Goal: Information Seeking & Learning: Learn about a topic

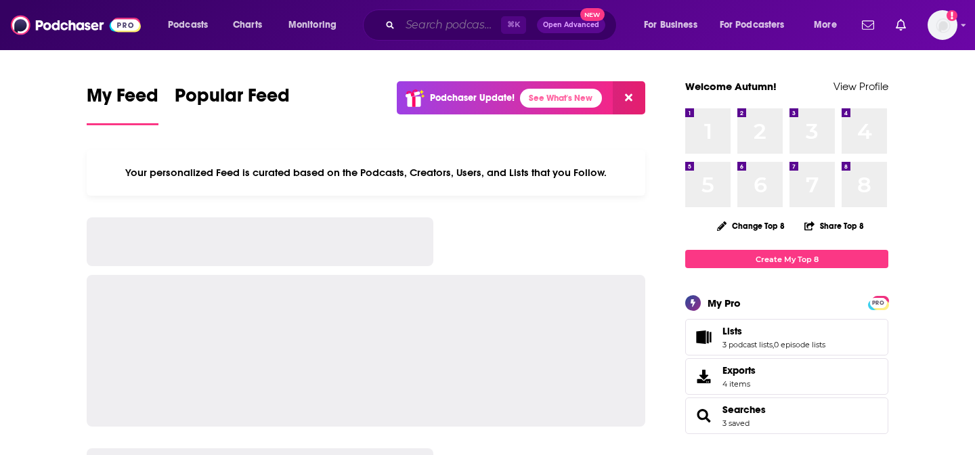
click at [455, 28] on input "Search podcasts, credits, & more..." at bounding box center [450, 25] width 101 height 22
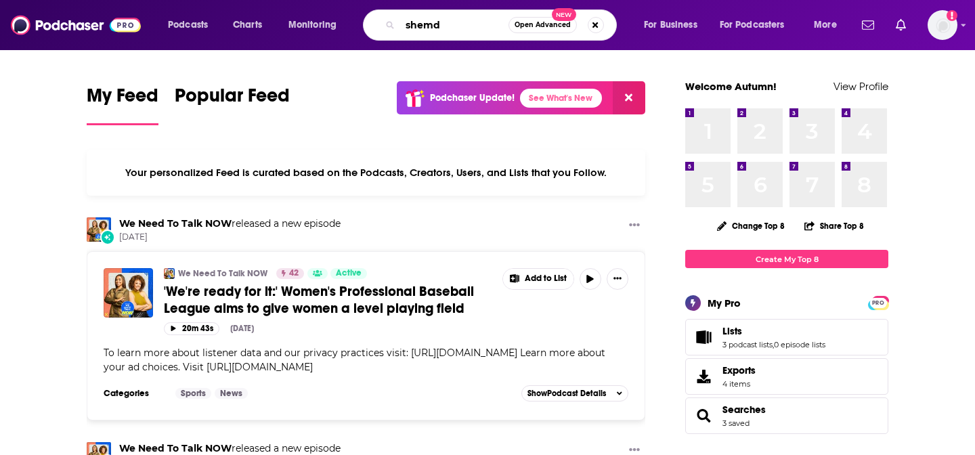
type input "shemd"
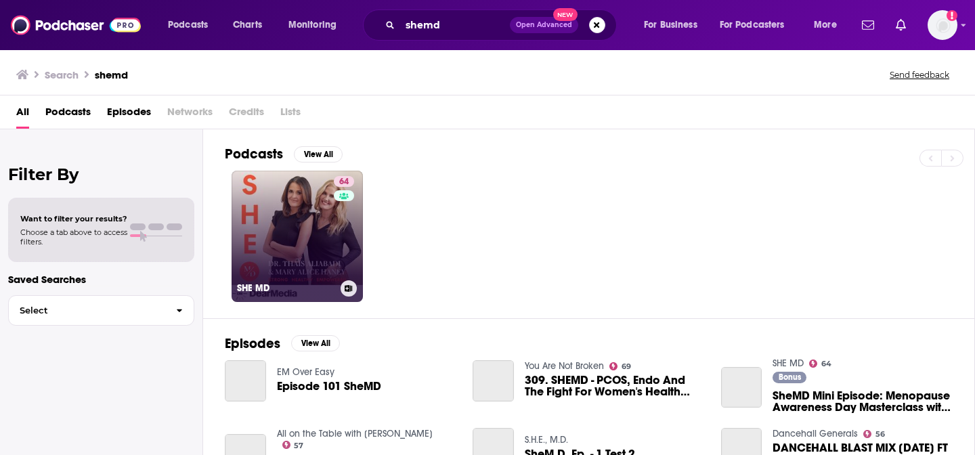
click at [284, 242] on link "64 SHE MD" at bounding box center [297, 236] width 131 height 131
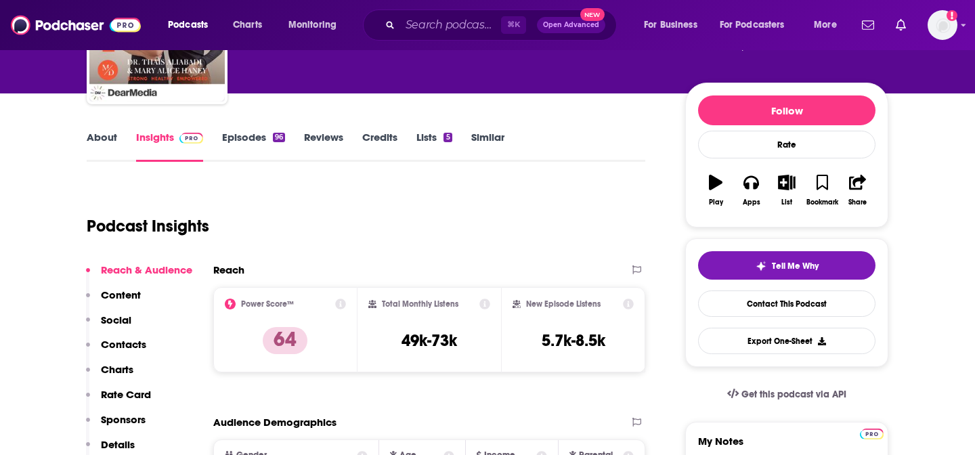
scroll to position [126, 0]
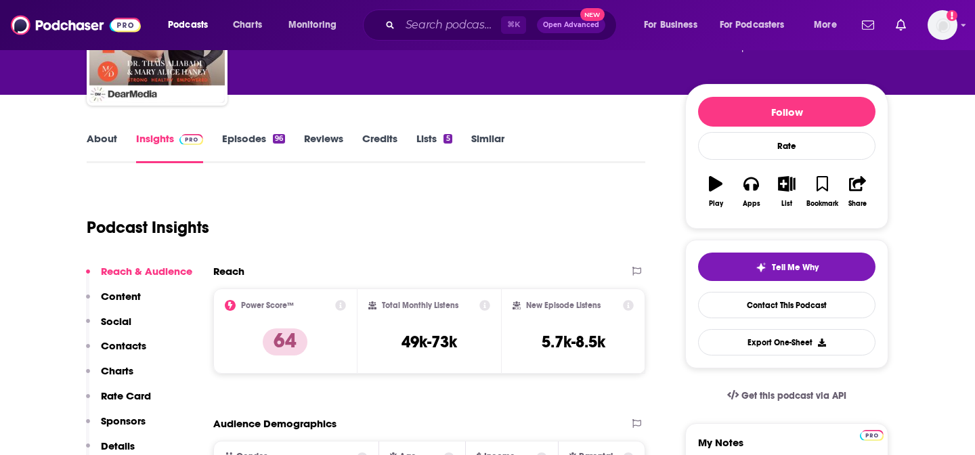
click at [337, 133] on link "Reviews" at bounding box center [323, 147] width 39 height 31
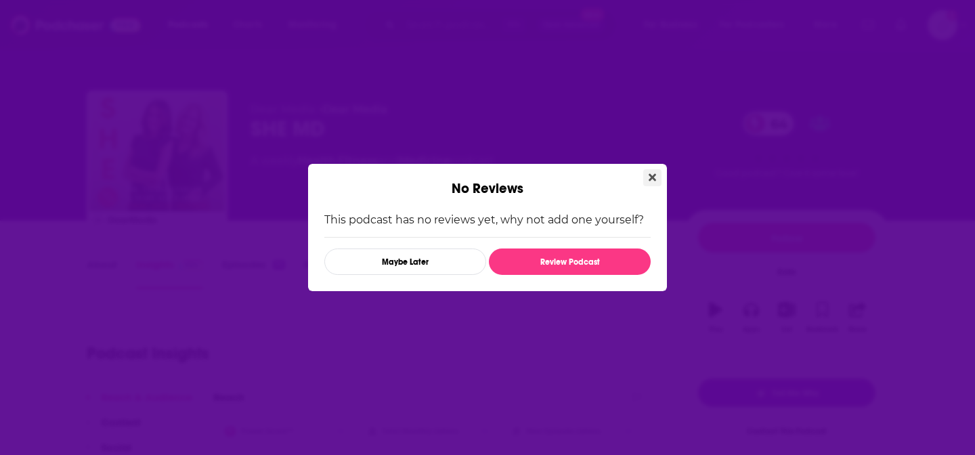
click at [649, 179] on icon "Close" at bounding box center [652, 177] width 7 height 7
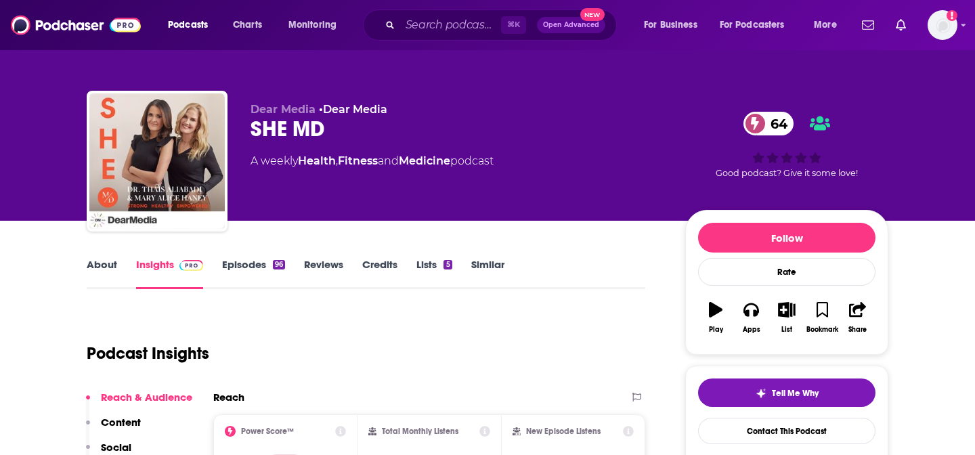
click at [108, 270] on link "About" at bounding box center [102, 273] width 30 height 31
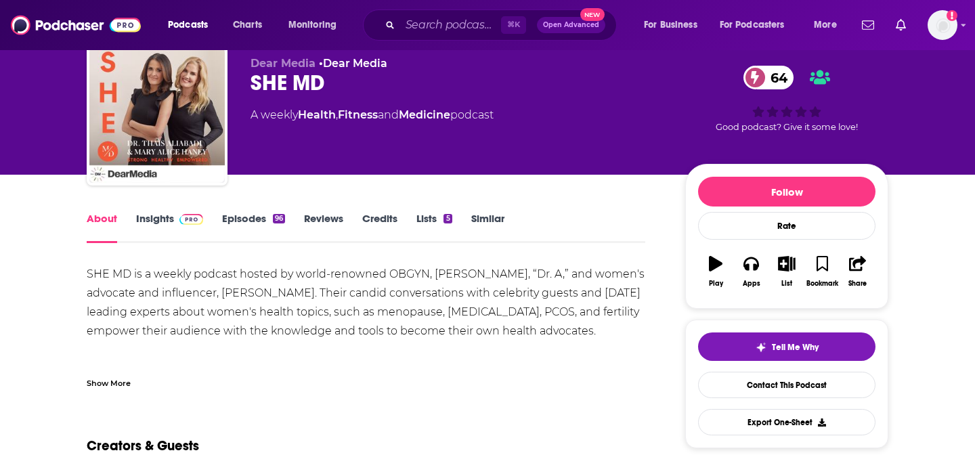
scroll to position [70, 0]
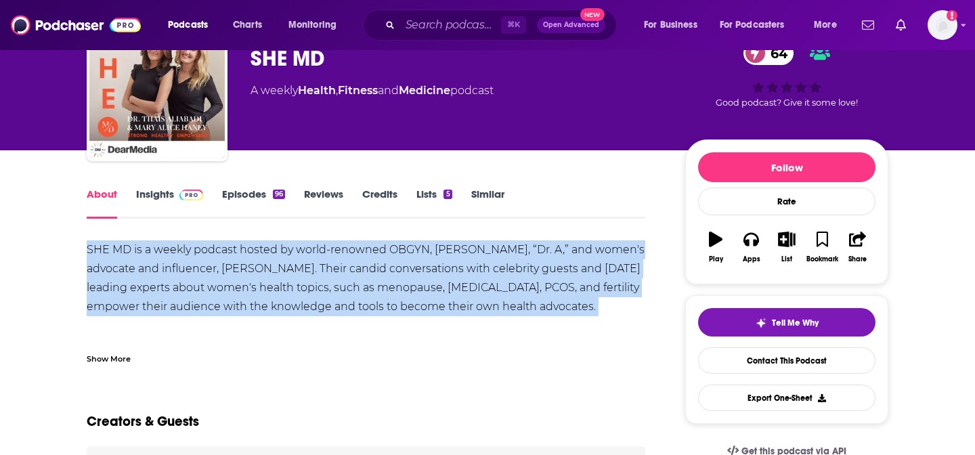
copy div "SHE MD is a weekly podcast hosted by world-renowned OBGYN, Dr. Thais Aliabadi, …"
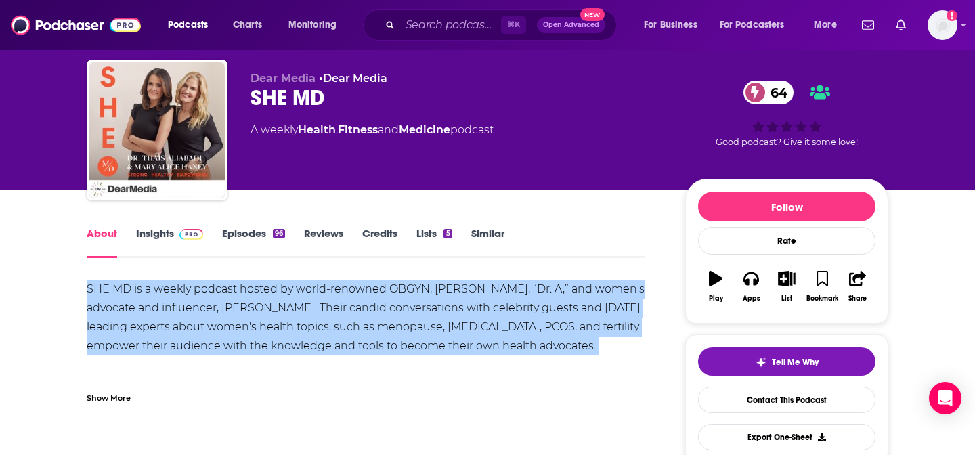
scroll to position [30, 0]
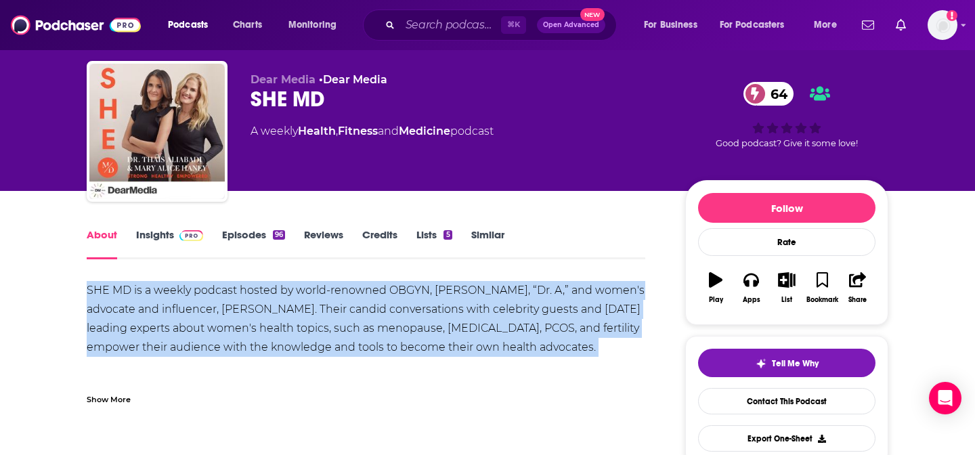
click at [156, 247] on link "Insights" at bounding box center [169, 243] width 67 height 31
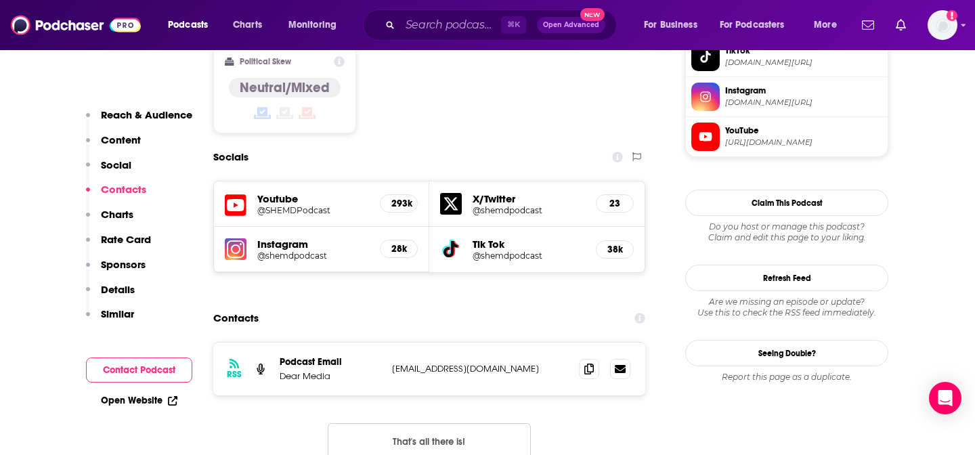
scroll to position [1126, 0]
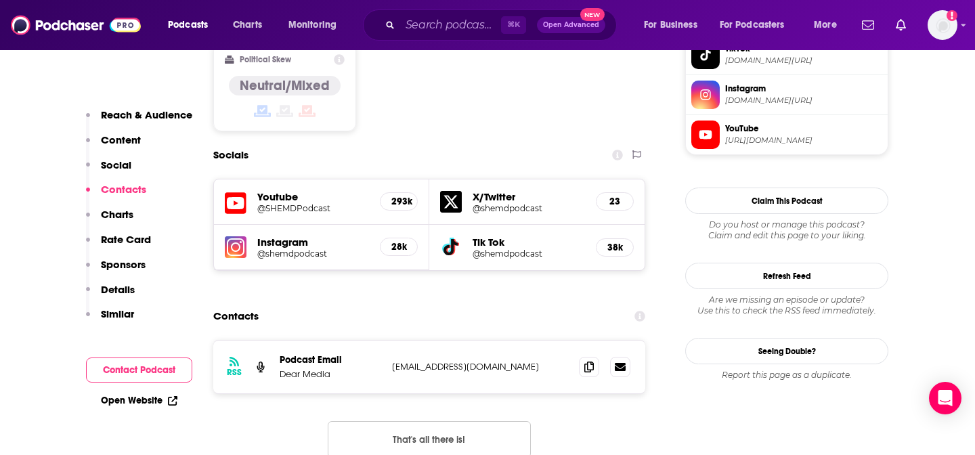
click at [123, 190] on p "Contacts" at bounding box center [123, 189] width 45 height 13
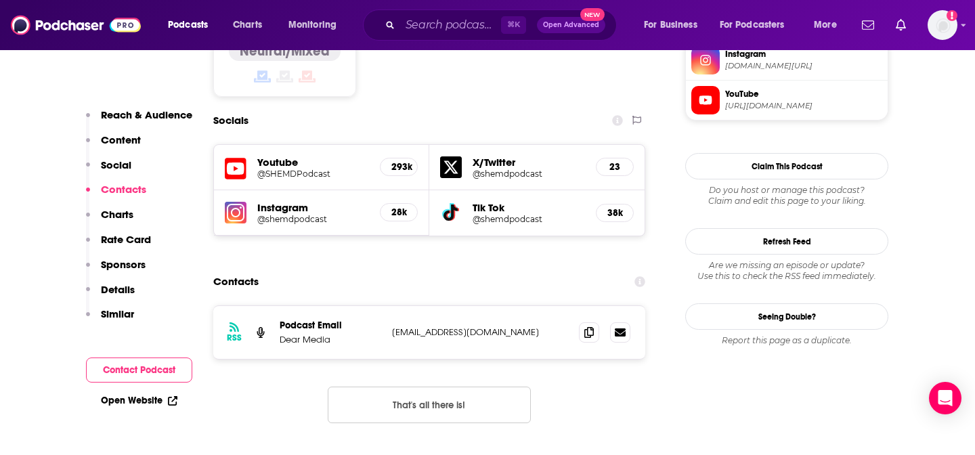
scroll to position [1163, 0]
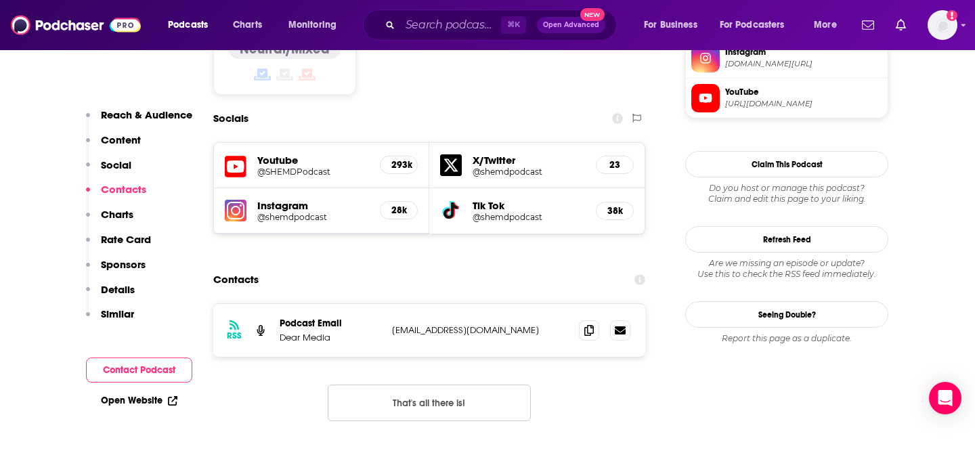
click at [429, 324] on p "production@dearmedia.com" at bounding box center [480, 330] width 176 height 12
copy div "production@dearmedia.com production@dearmedia.com"
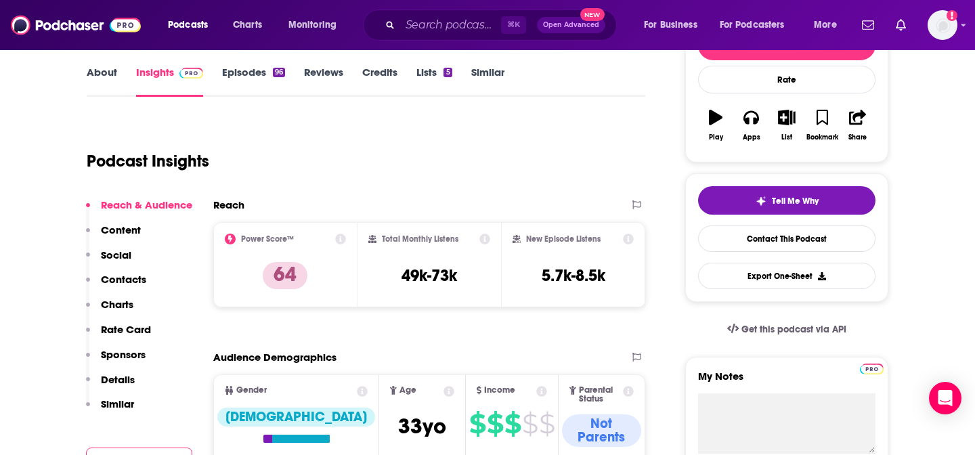
scroll to position [193, 0]
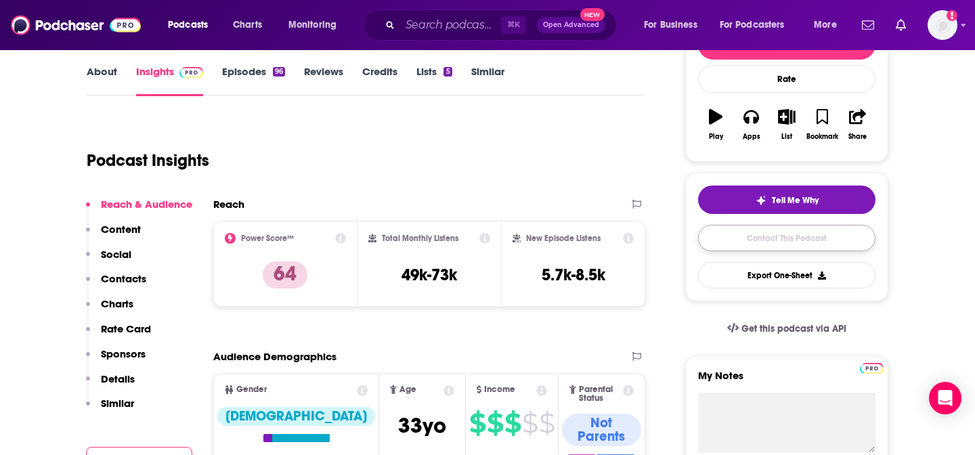
click at [712, 241] on link "Contact This Podcast" at bounding box center [786, 238] width 177 height 26
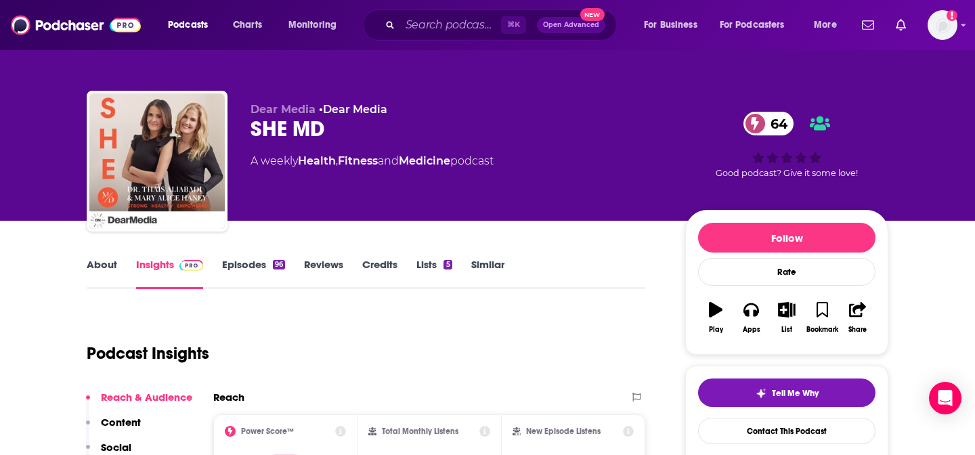
click at [250, 256] on div "About Insights Episodes 96 Reviews Credits Lists 5 Similar" at bounding box center [366, 272] width 559 height 33
click at [251, 267] on link "Episodes 96" at bounding box center [253, 273] width 63 height 31
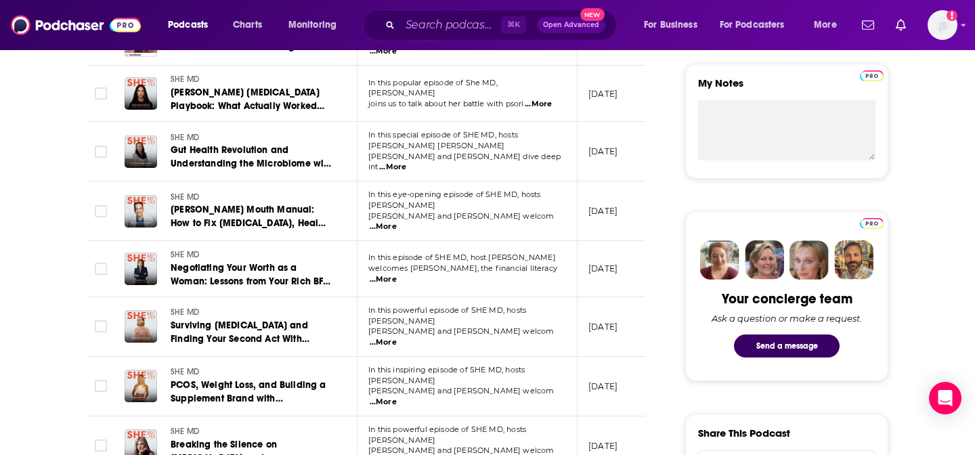
scroll to position [492, 0]
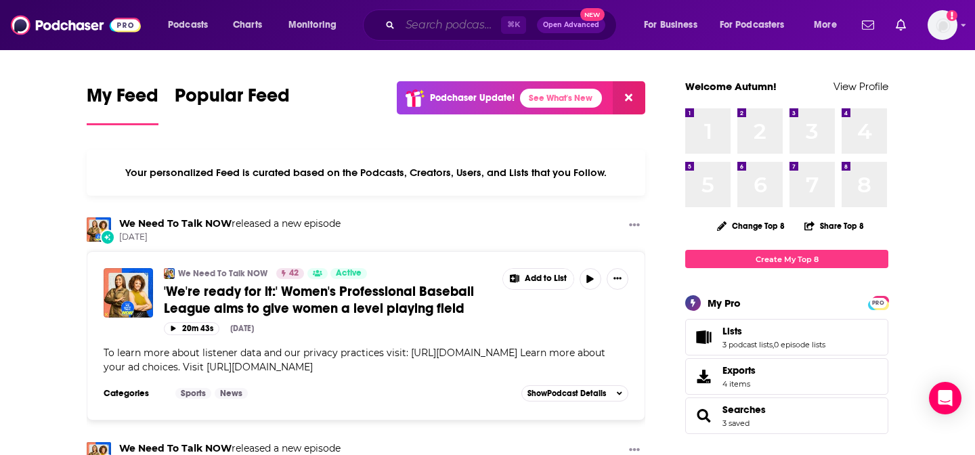
click at [452, 30] on input "Search podcasts, credits, & more..." at bounding box center [450, 25] width 101 height 22
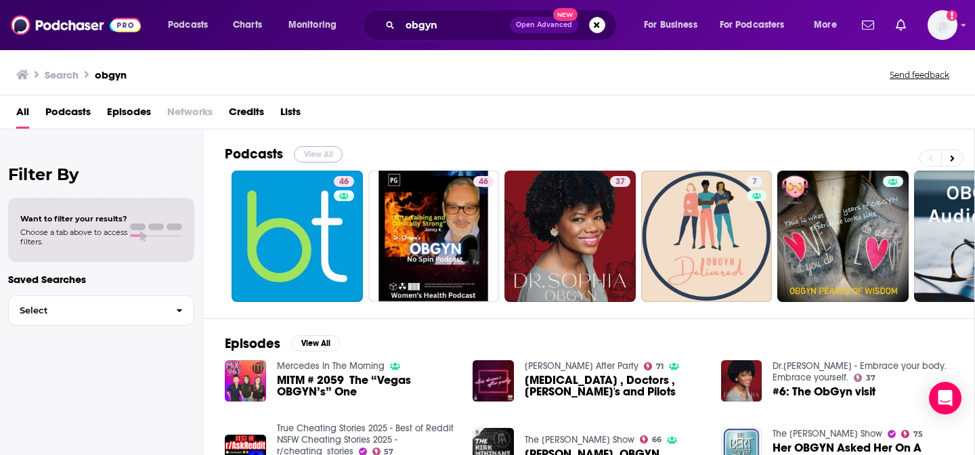
click at [324, 146] on button "View All" at bounding box center [318, 154] width 49 height 16
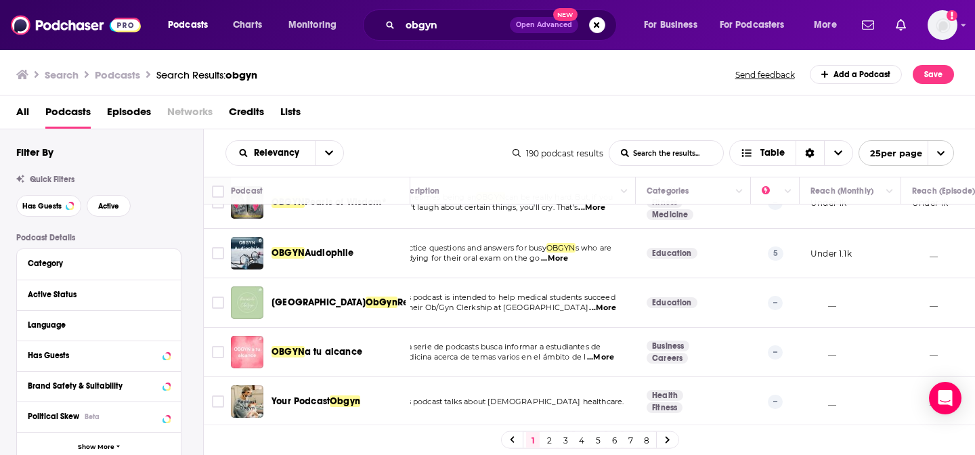
scroll to position [242, 23]
click at [889, 196] on button "Column Actions" at bounding box center [892, 192] width 16 height 16
click at [860, 186] on div at bounding box center [487, 227] width 975 height 455
click at [845, 189] on icon "Move" at bounding box center [851, 191] width 16 height 16
click at [832, 152] on span "Choose View" at bounding box center [838, 153] width 28 height 24
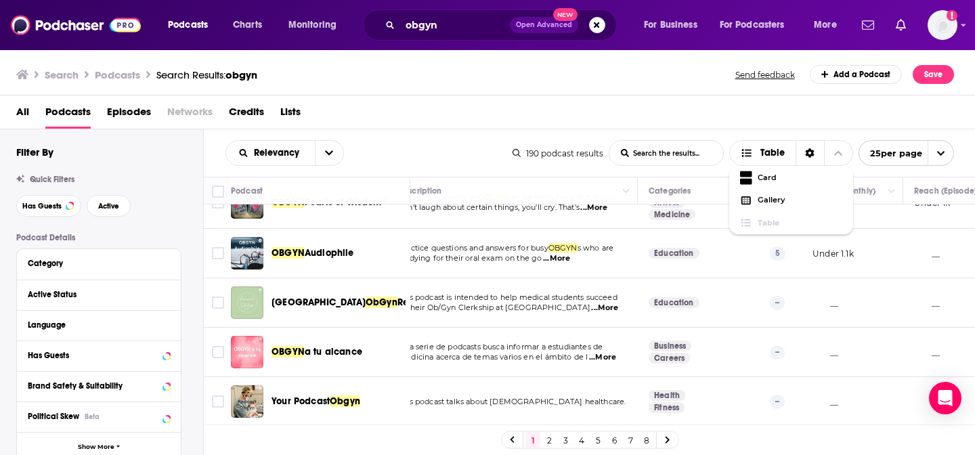
click at [766, 102] on div "All Podcasts Episodes Networks Credits Lists" at bounding box center [490, 115] width 949 height 28
click at [332, 141] on button "open menu" at bounding box center [329, 153] width 28 height 24
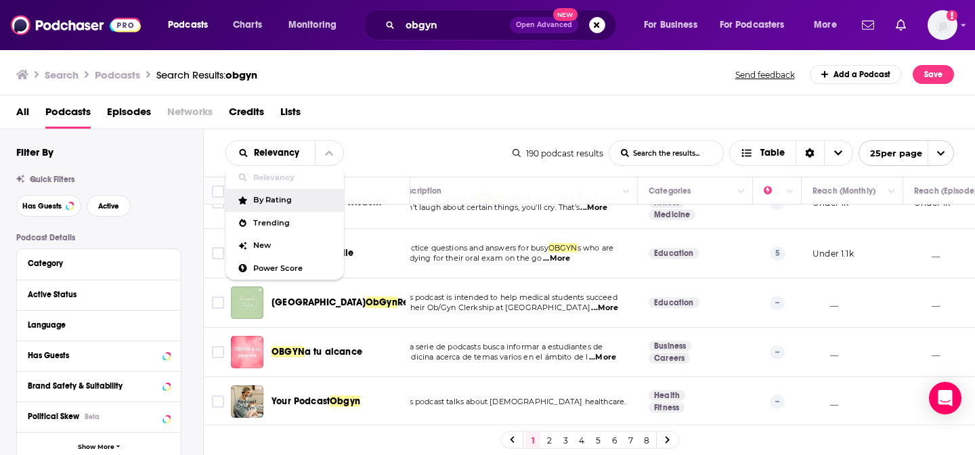
click at [292, 200] on span "By Rating" at bounding box center [293, 199] width 80 height 7
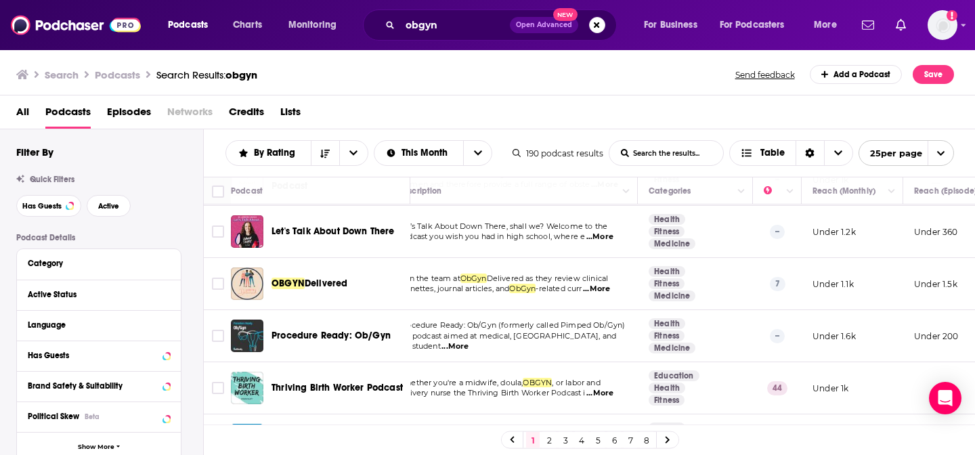
scroll to position [0, 23]
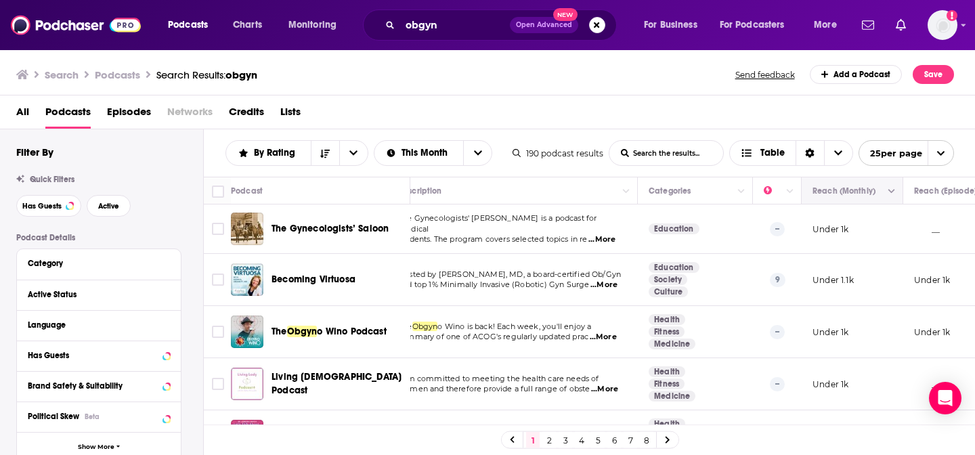
click at [853, 192] on icon "Move" at bounding box center [851, 191] width 11 height 4
click at [889, 190] on icon "Column Actions" at bounding box center [892, 192] width 7 height 4
click at [856, 177] on div at bounding box center [487, 227] width 975 height 455
click at [318, 152] on button "Sort Direction" at bounding box center [325, 153] width 28 height 24
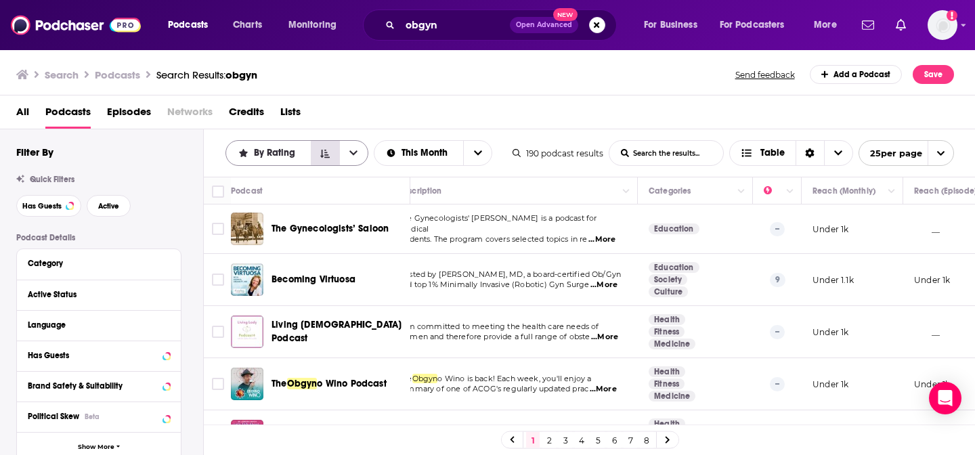
click at [331, 150] on button "Sort Direction" at bounding box center [325, 153] width 28 height 24
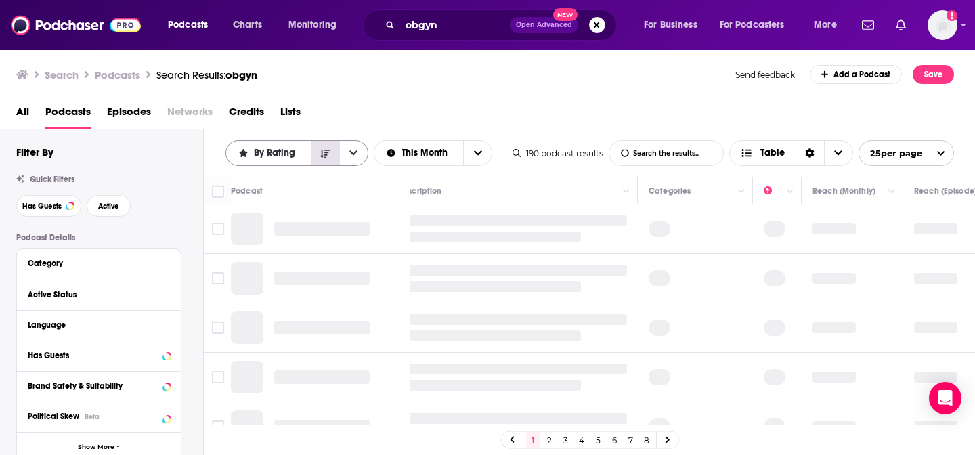
click at [331, 150] on button "Sort Direction" at bounding box center [325, 153] width 28 height 24
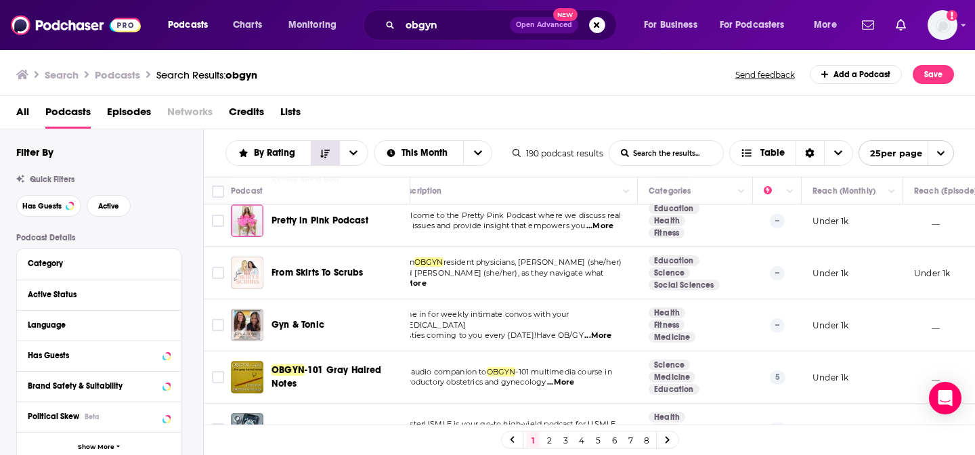
scroll to position [1082, 23]
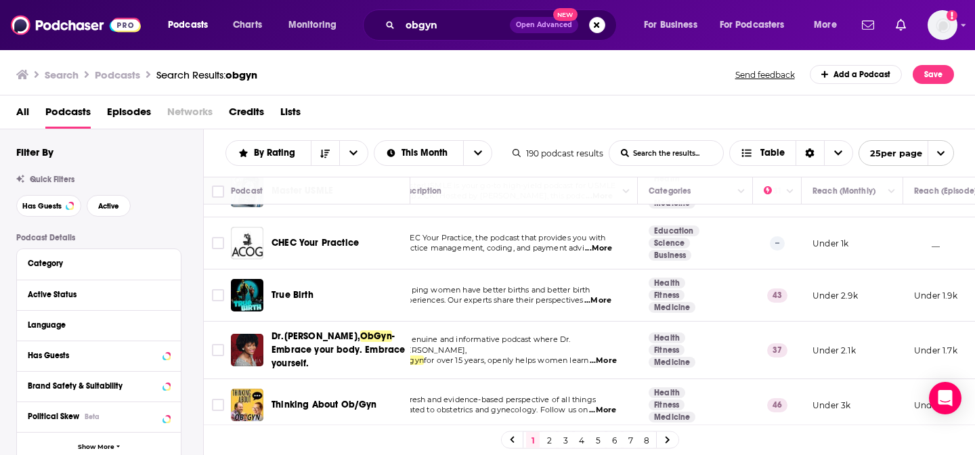
click at [645, 442] on link "8" at bounding box center [647, 440] width 14 height 16
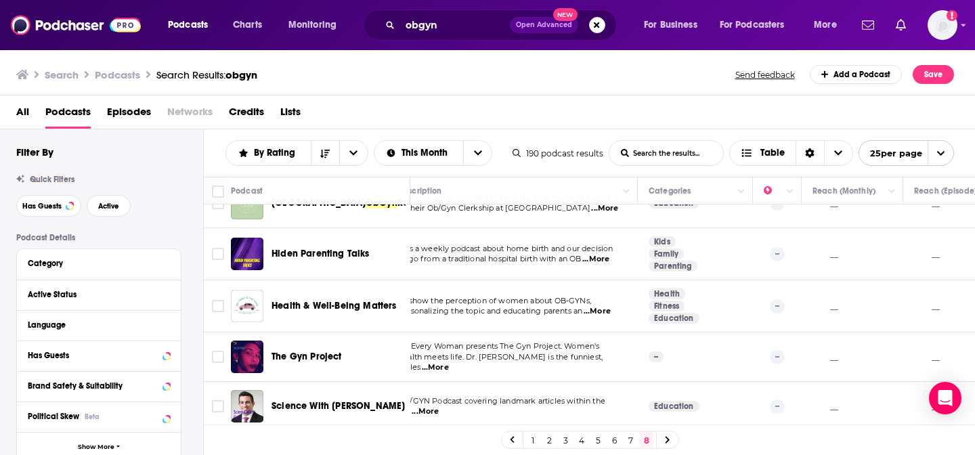
scroll to position [539, 23]
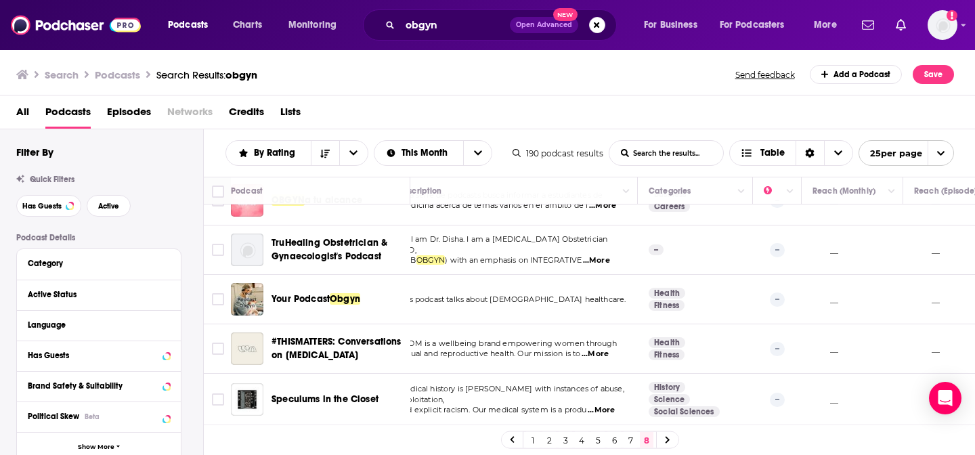
click at [607, 440] on div "1 2 3 4 5 6 7 8" at bounding box center [590, 440] width 178 height 18
click at [614, 442] on link "6" at bounding box center [615, 440] width 14 height 16
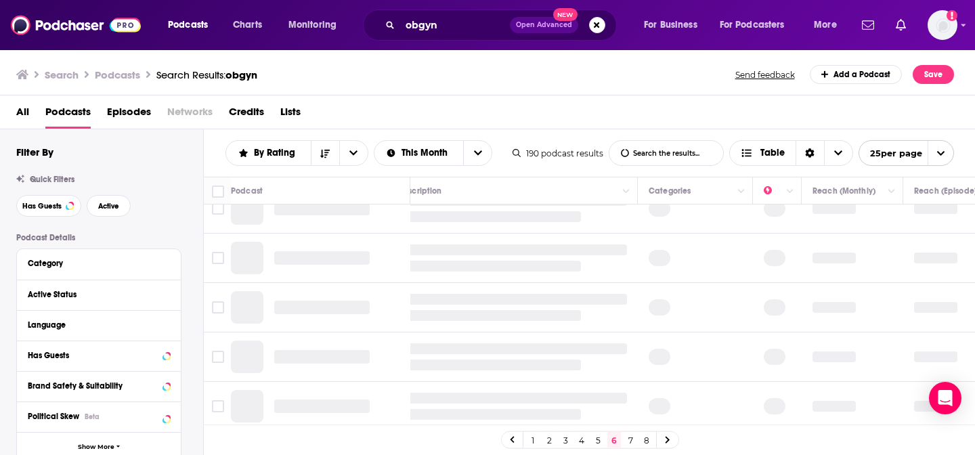
scroll to position [0, 23]
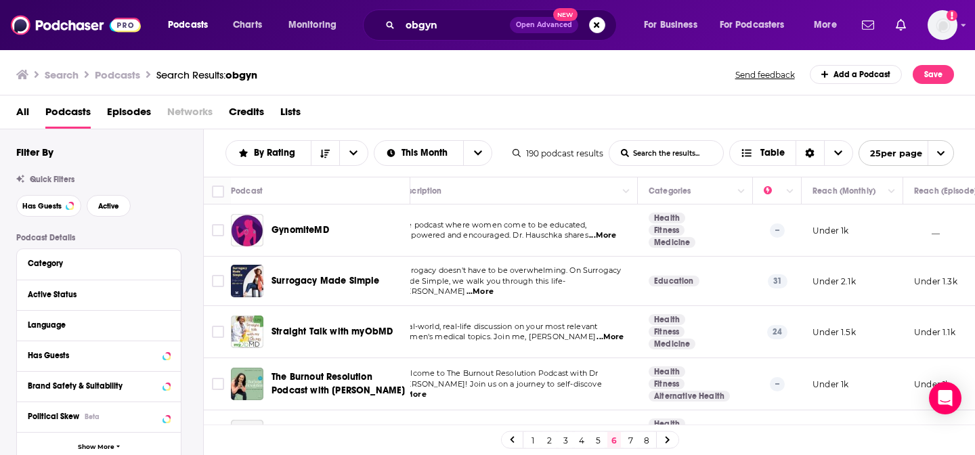
click at [131, 112] on span "Episodes" at bounding box center [129, 115] width 44 height 28
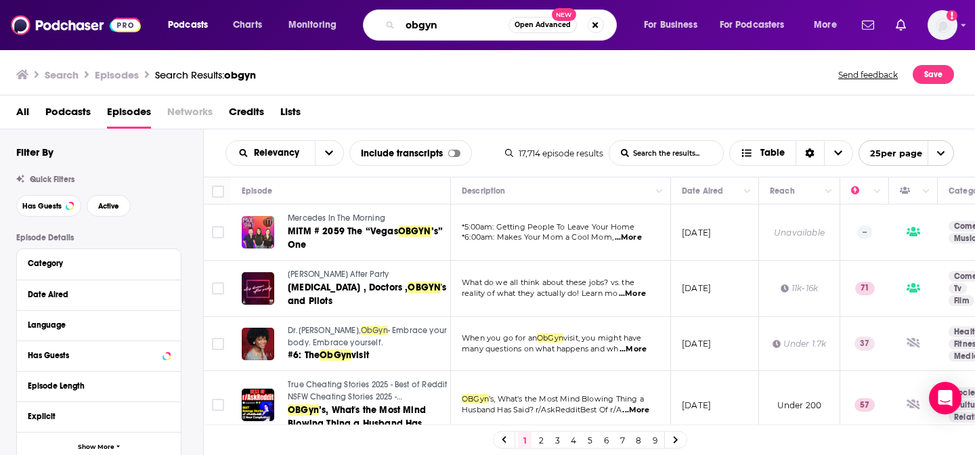
click at [412, 34] on input "obgyn" at bounding box center [454, 25] width 108 height 22
type input "women's health"
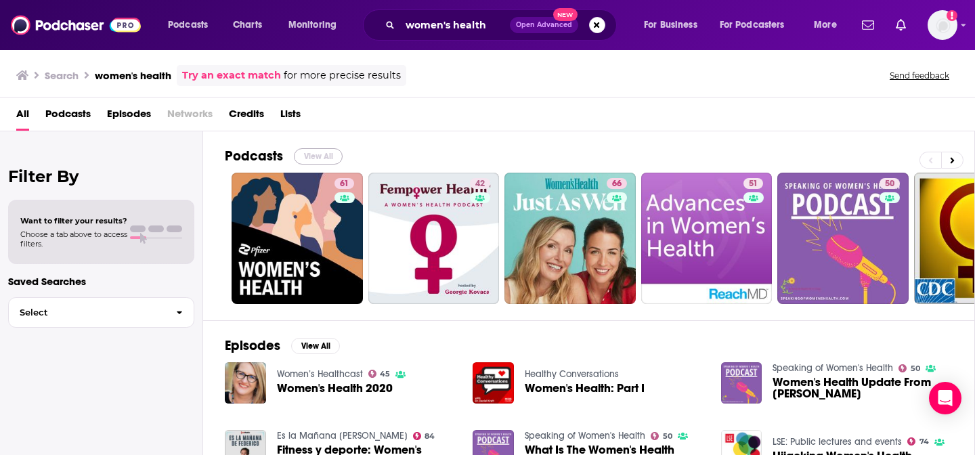
click at [316, 165] on button "View All" at bounding box center [318, 156] width 49 height 16
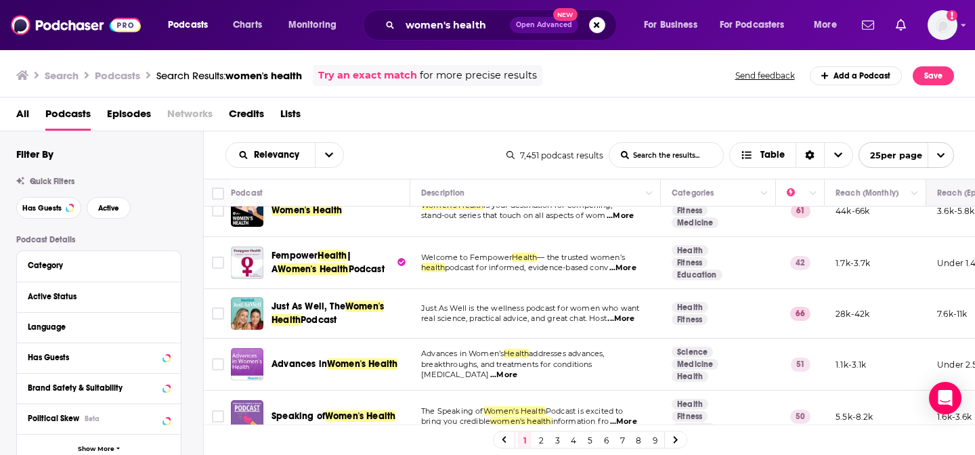
scroll to position [40, 0]
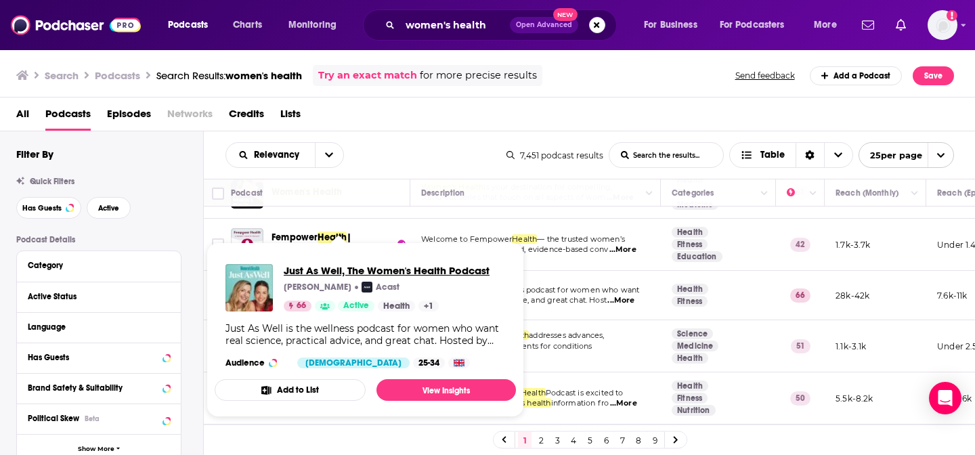
click at [307, 272] on span "Just As Well, The Women's Health Podcast" at bounding box center [387, 270] width 206 height 13
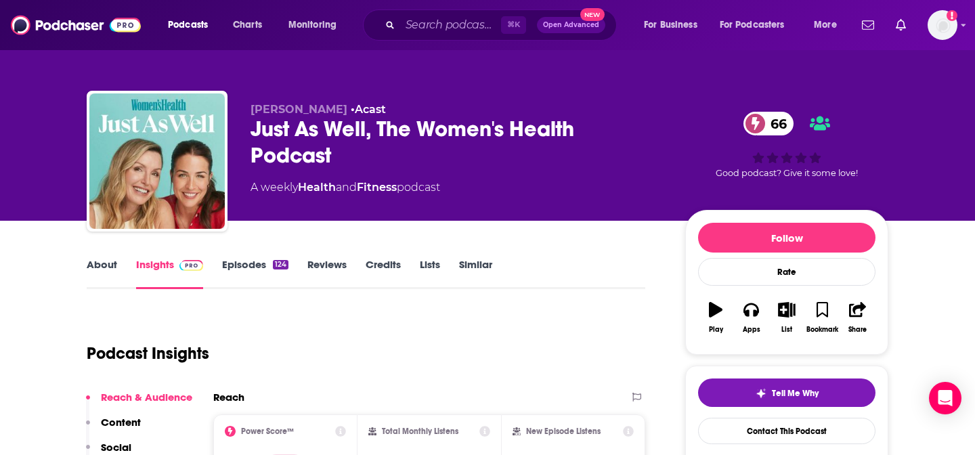
click at [259, 256] on div "About Insights Episodes 124 Reviews Credits Lists Similar" at bounding box center [366, 272] width 559 height 33
click at [251, 262] on link "Episodes 124" at bounding box center [255, 273] width 66 height 31
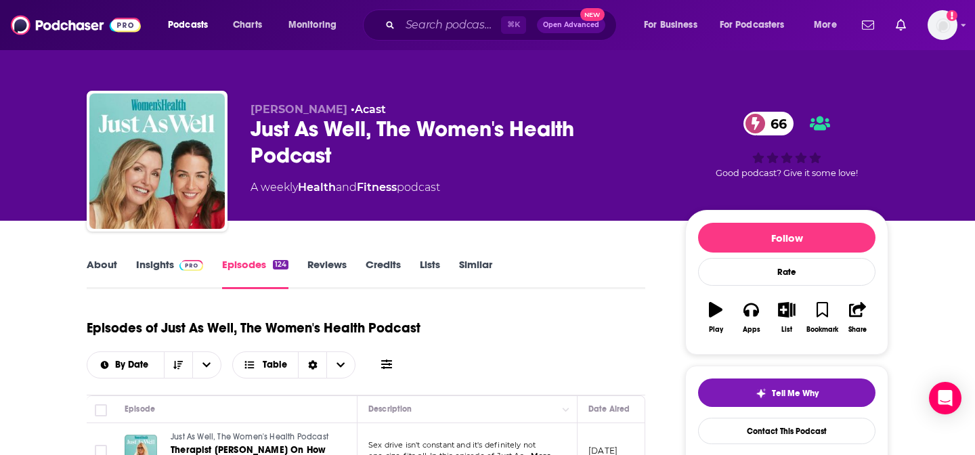
click at [107, 265] on link "About" at bounding box center [102, 273] width 30 height 31
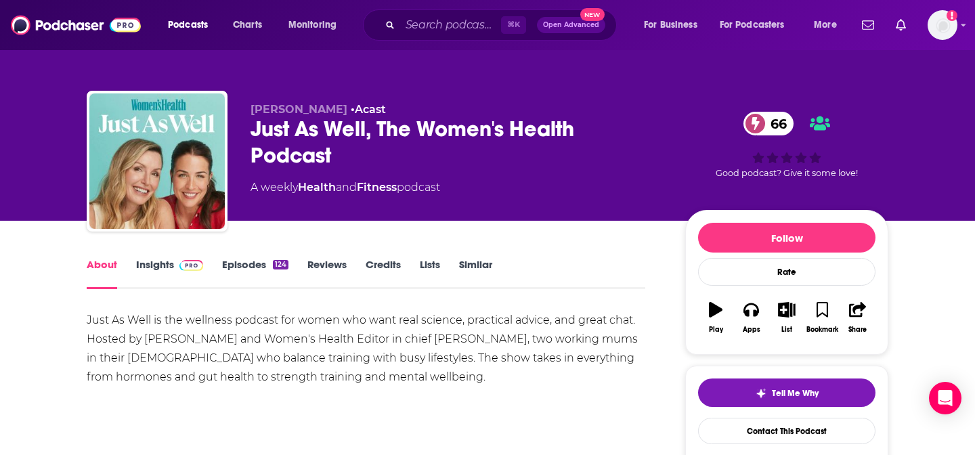
click at [259, 342] on div "Just As Well is the wellness podcast for women who want real science, practical…" at bounding box center [366, 349] width 559 height 76
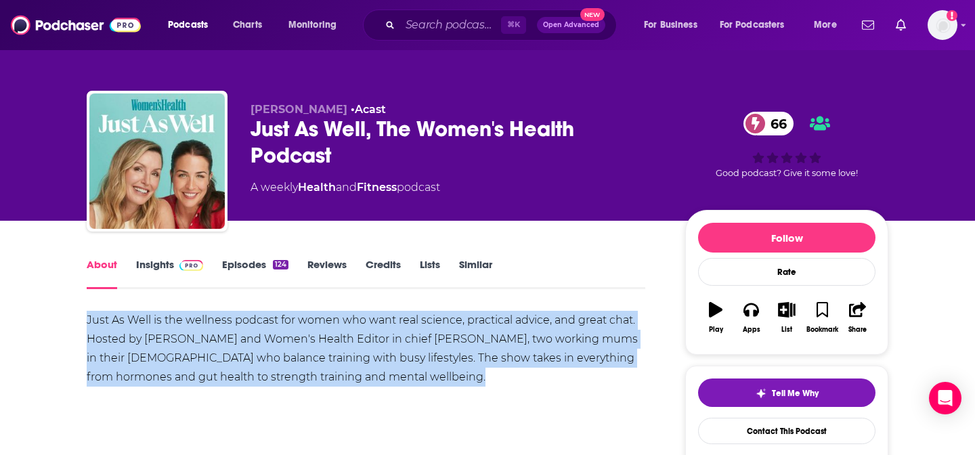
copy div "Just As Well is the wellness podcast for women who want real science, practical…"
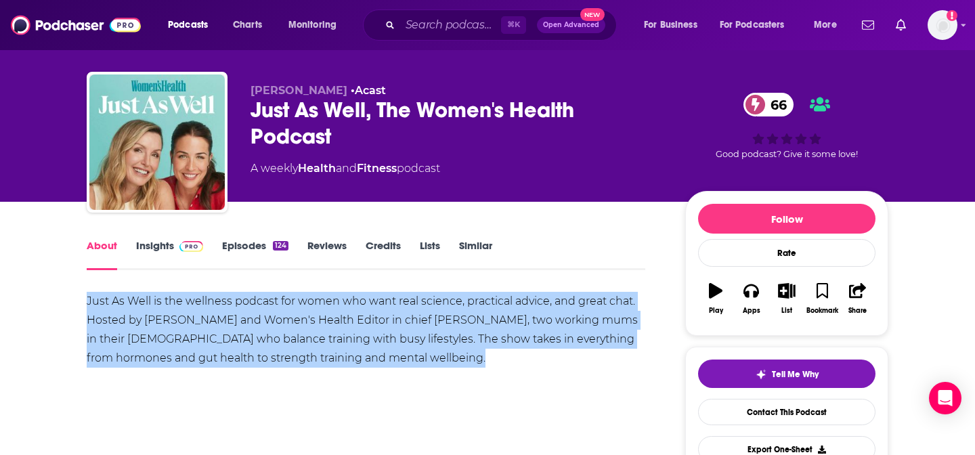
scroll to position [22, 0]
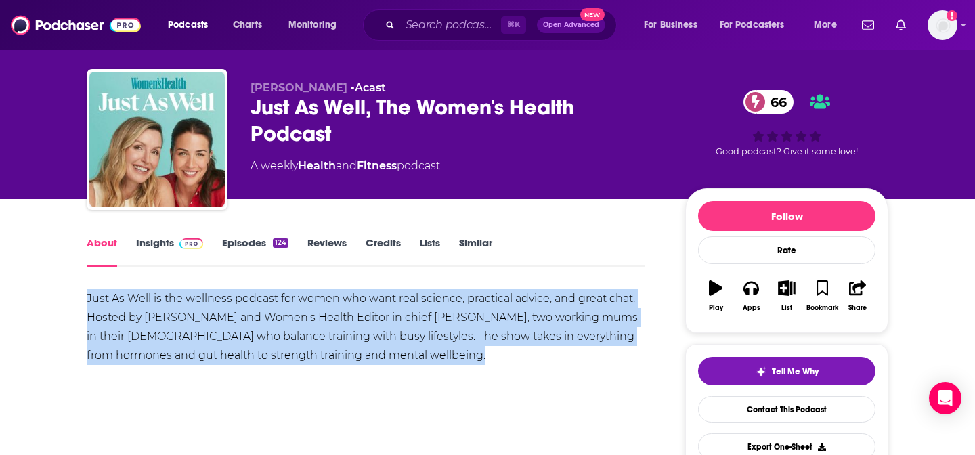
click at [168, 256] on link "Insights" at bounding box center [169, 251] width 67 height 31
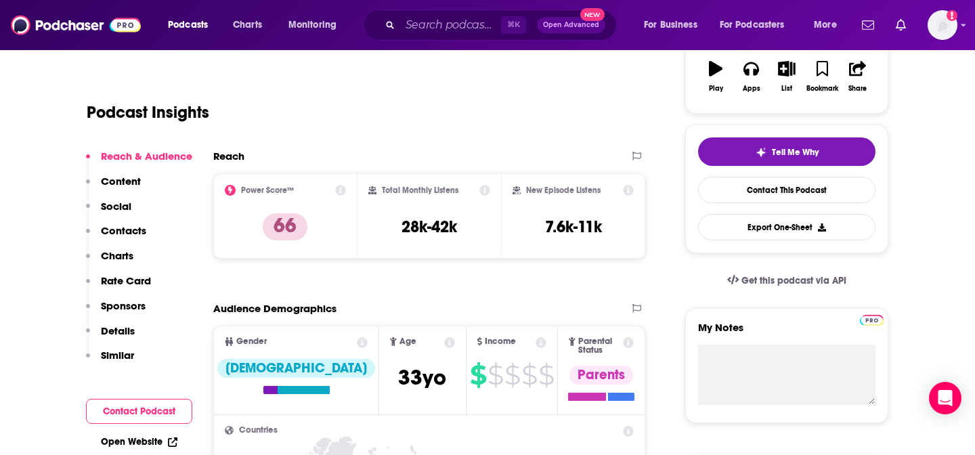
scroll to position [244, 0]
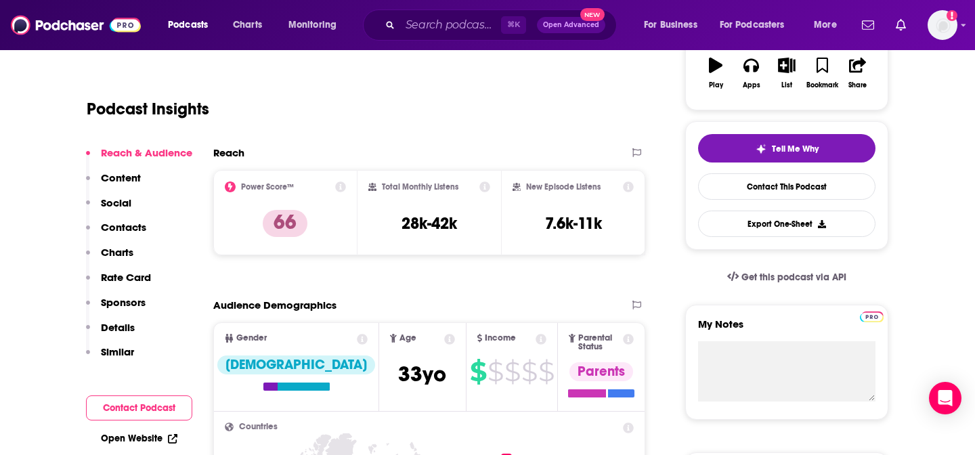
click at [112, 178] on p "Content" at bounding box center [121, 177] width 40 height 13
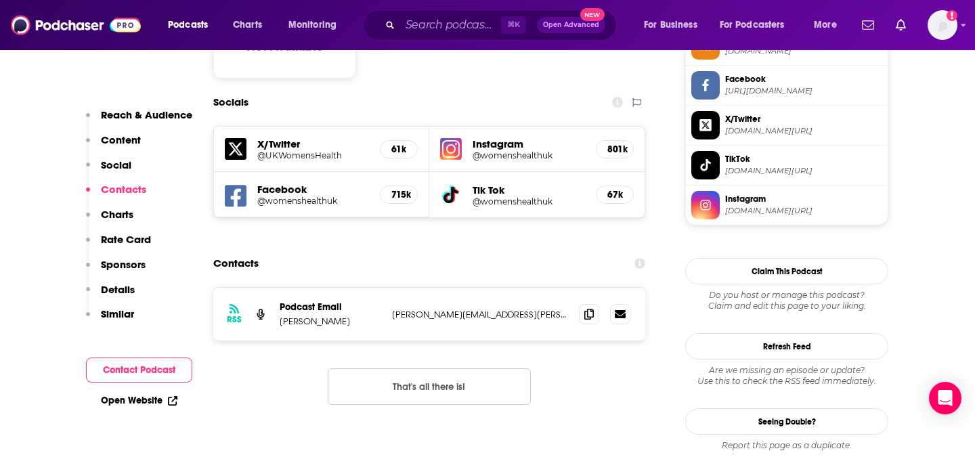
scroll to position [1166, 0]
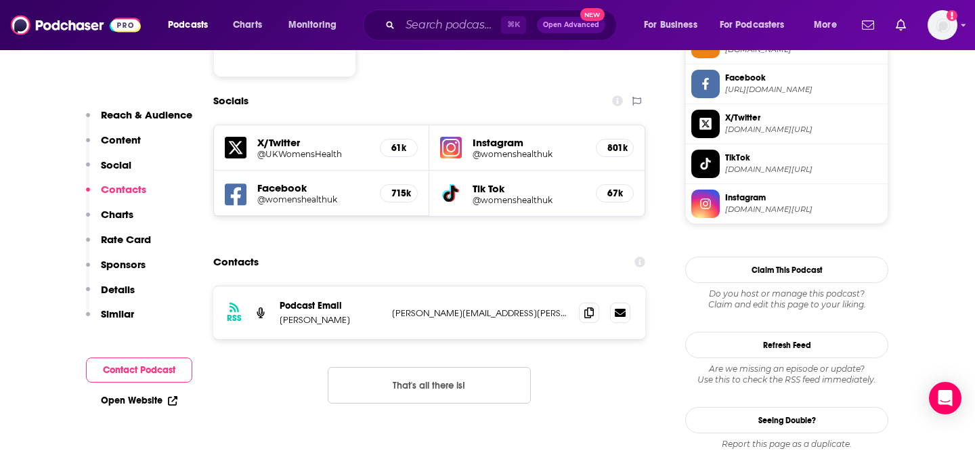
click at [440, 307] on p "brian.whelan@hearst.co.uk" at bounding box center [480, 313] width 176 height 12
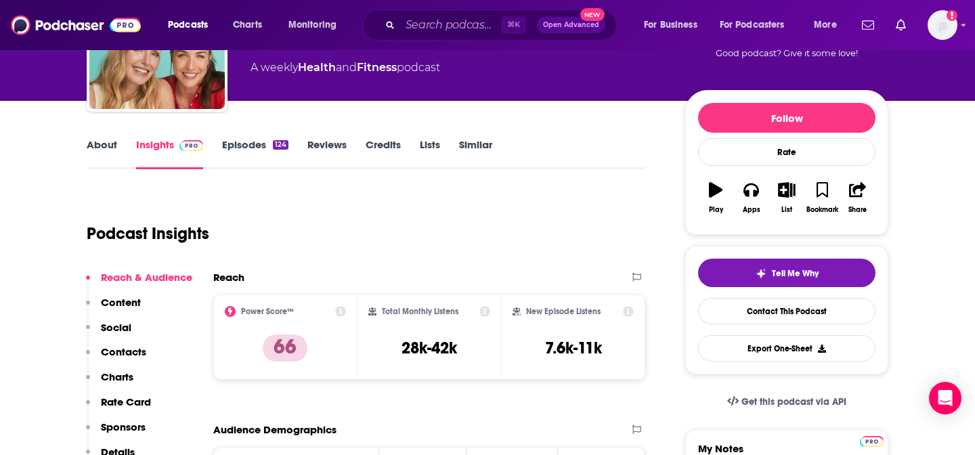
scroll to position [0, 0]
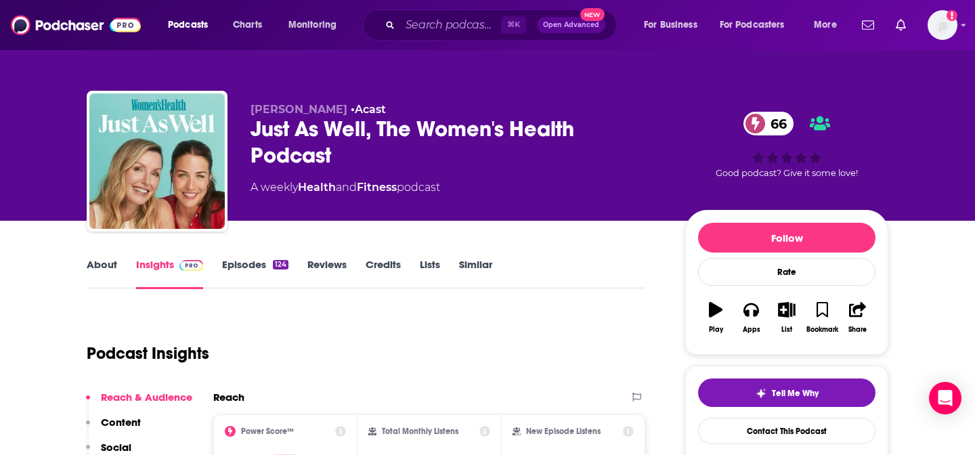
click at [108, 266] on link "About" at bounding box center [102, 273] width 30 height 31
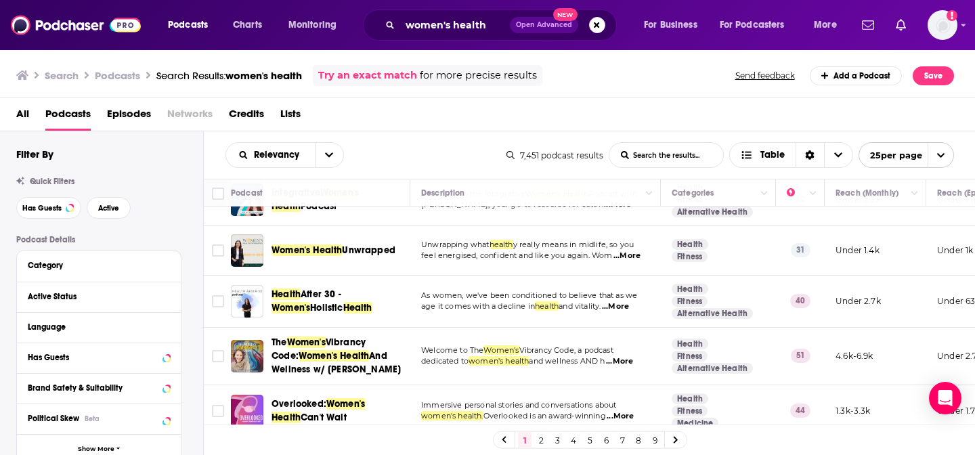
scroll to position [522, 0]
click at [872, 196] on icon "Move" at bounding box center [874, 193] width 16 height 16
click at [916, 195] on icon "Column Actions" at bounding box center [915, 194] width 7 height 8
click at [338, 150] on div at bounding box center [487, 227] width 975 height 455
click at [323, 154] on button "open menu" at bounding box center [329, 155] width 28 height 24
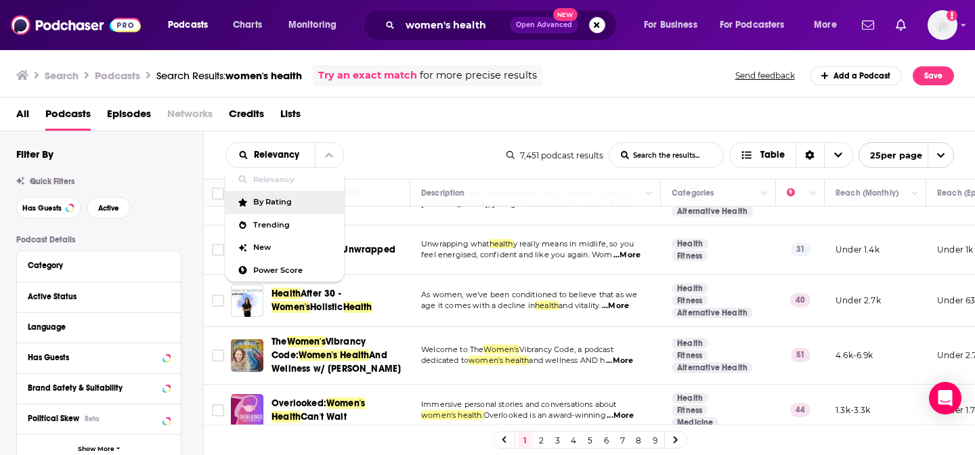
click at [285, 207] on div "By Rating" at bounding box center [285, 202] width 119 height 23
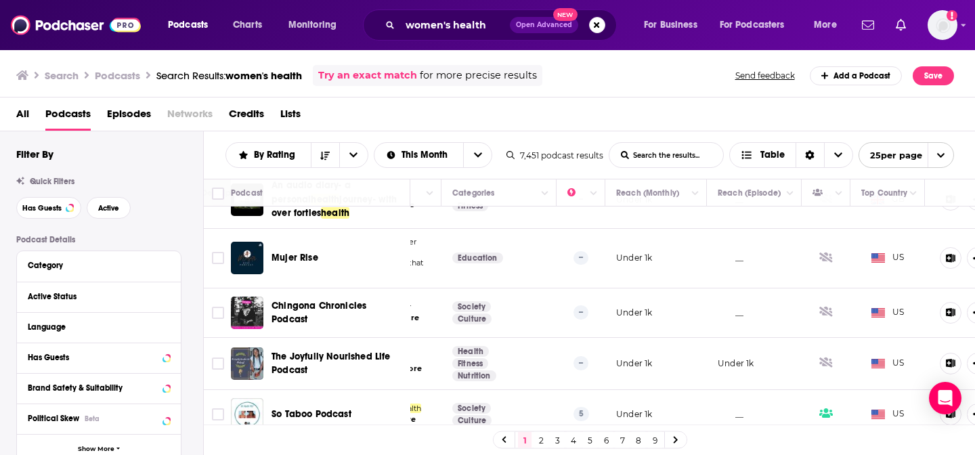
scroll to position [1066, 219]
click at [538, 437] on link "2" at bounding box center [541, 440] width 14 height 16
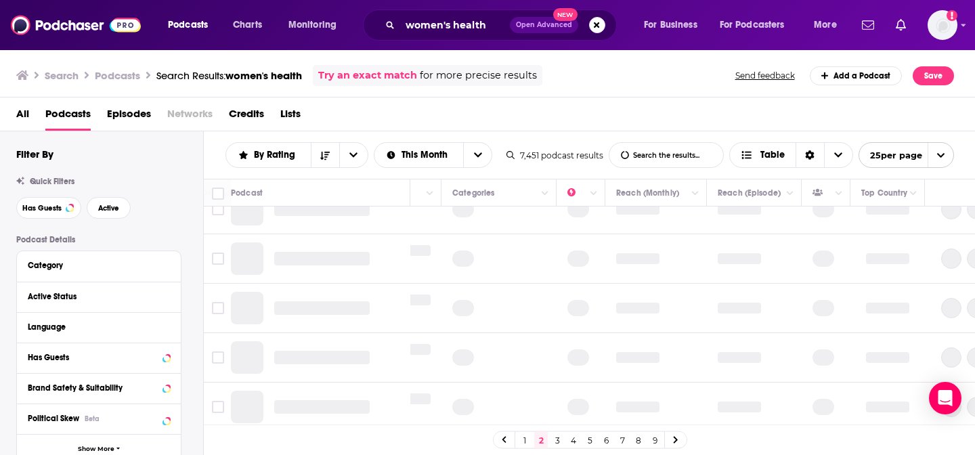
scroll to position [0, 219]
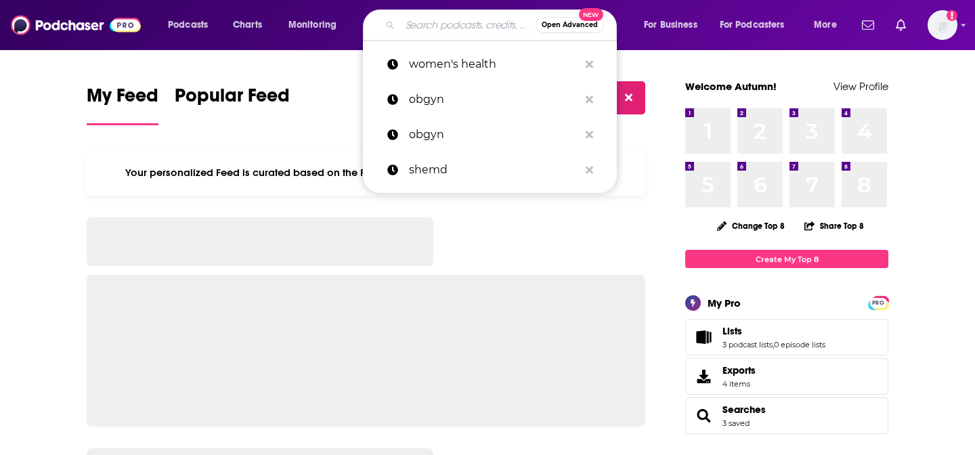
click at [438, 24] on input "Search podcasts, credits, & more..." at bounding box center [467, 25] width 135 height 22
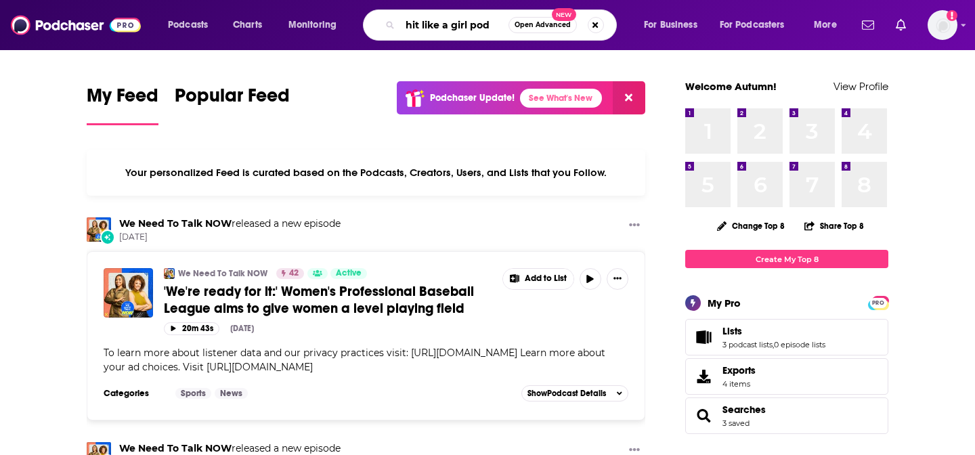
type input "hit like a girl pod"
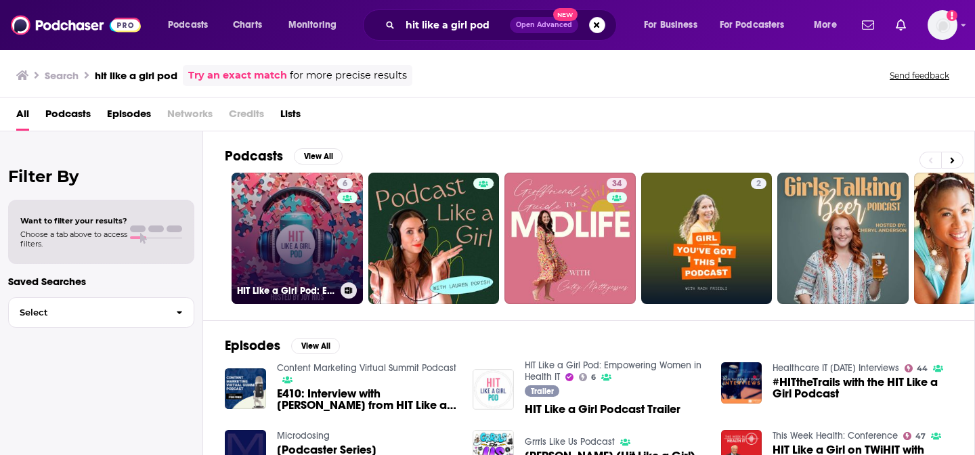
click at [299, 242] on link "6 HIT Like a Girl Pod: Empowering Women in Health IT" at bounding box center [297, 238] width 131 height 131
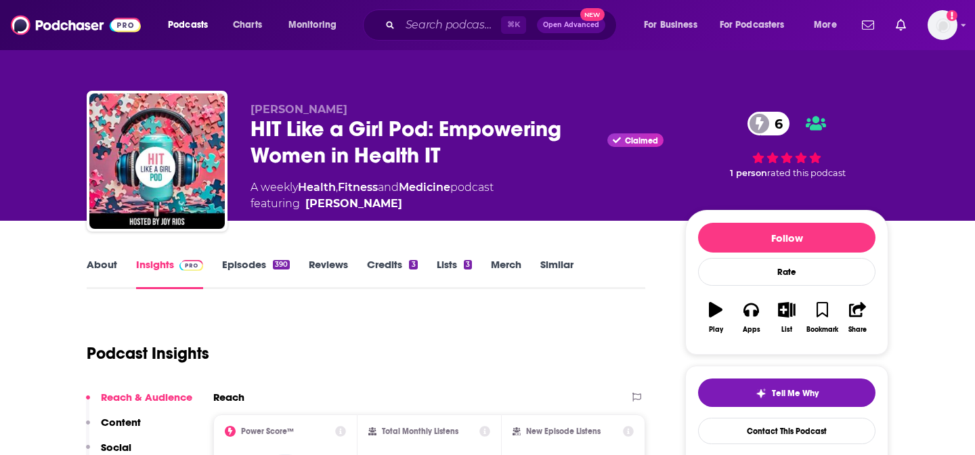
click at [91, 265] on link "About" at bounding box center [102, 273] width 30 height 31
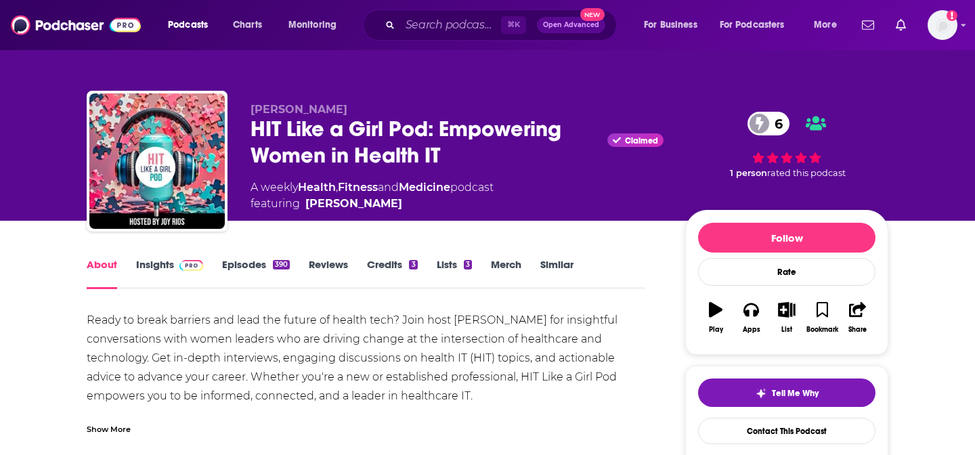
click at [321, 339] on div "Ready to break barriers and lead the future of health tech? Join host Joy Rios …" at bounding box center [366, 368] width 559 height 114
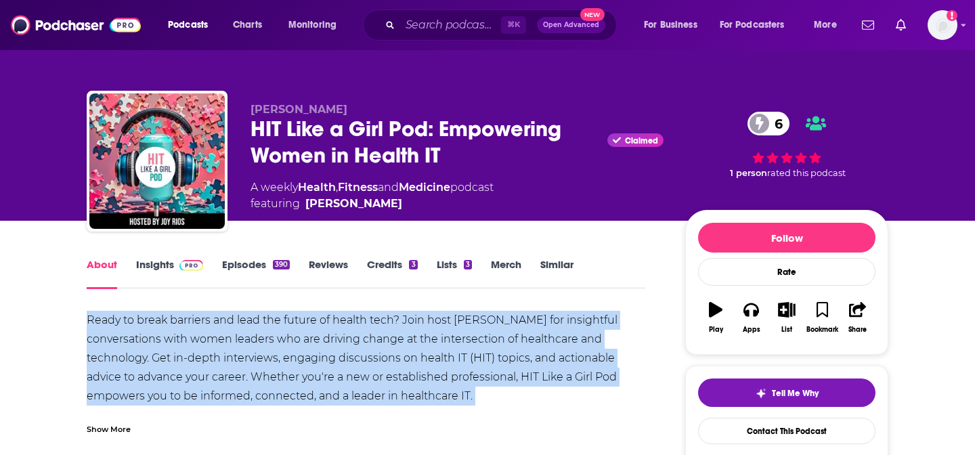
copy div "Ready to break barriers and lead the future of health tech? Join host Joy Rios …"
click at [160, 266] on link "Insights" at bounding box center [169, 273] width 67 height 31
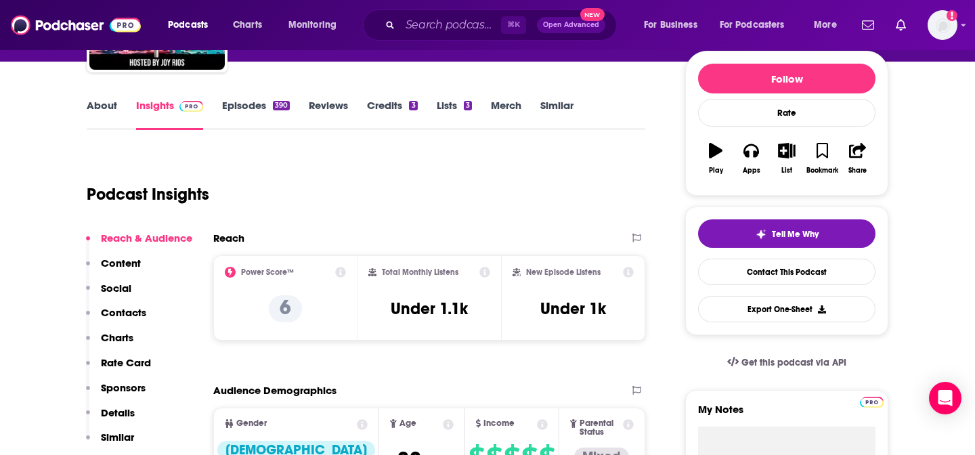
scroll to position [246, 0]
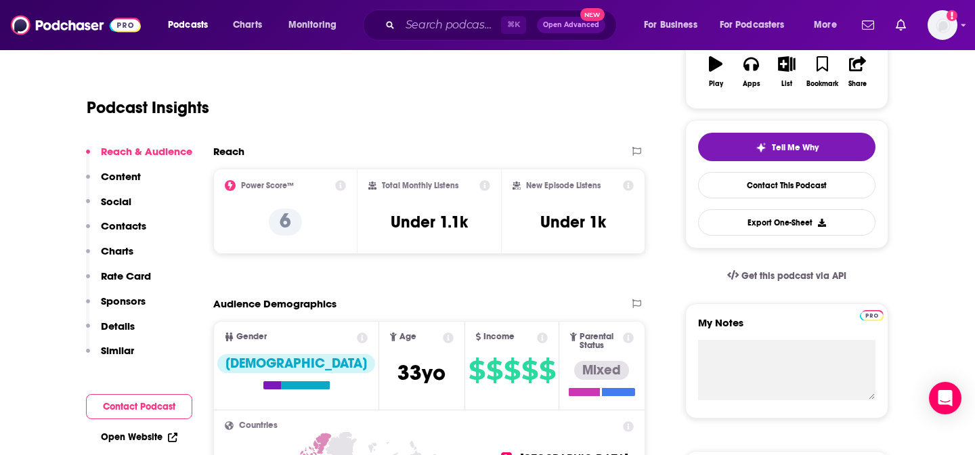
click at [127, 216] on button "Social" at bounding box center [108, 207] width 45 height 25
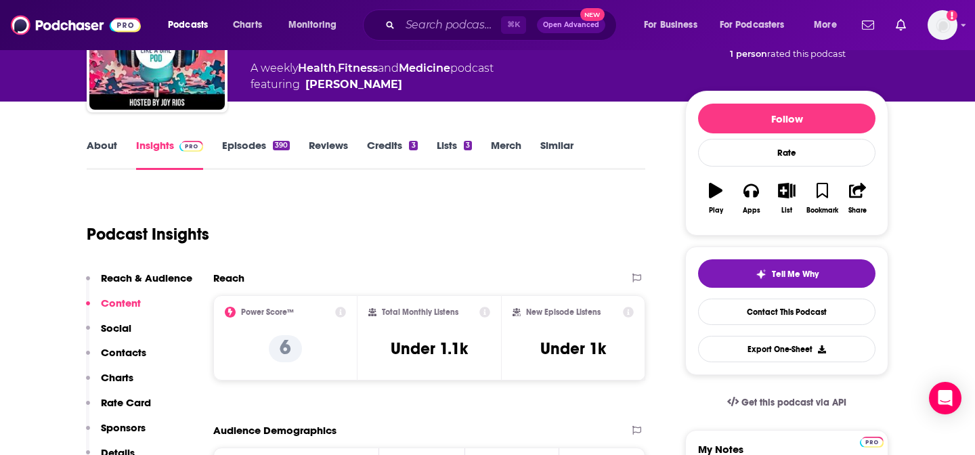
scroll to position [121, 0]
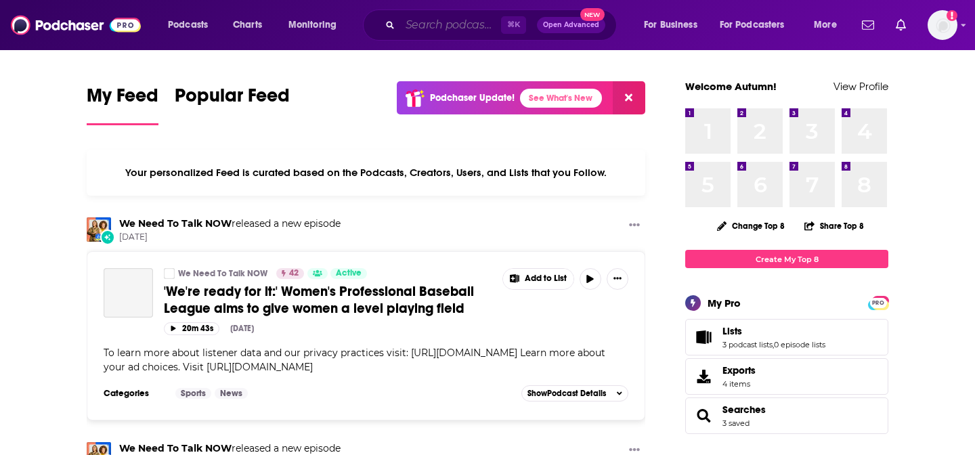
click at [425, 30] on input "Search podcasts, credits, & more..." at bounding box center [450, 25] width 101 height 22
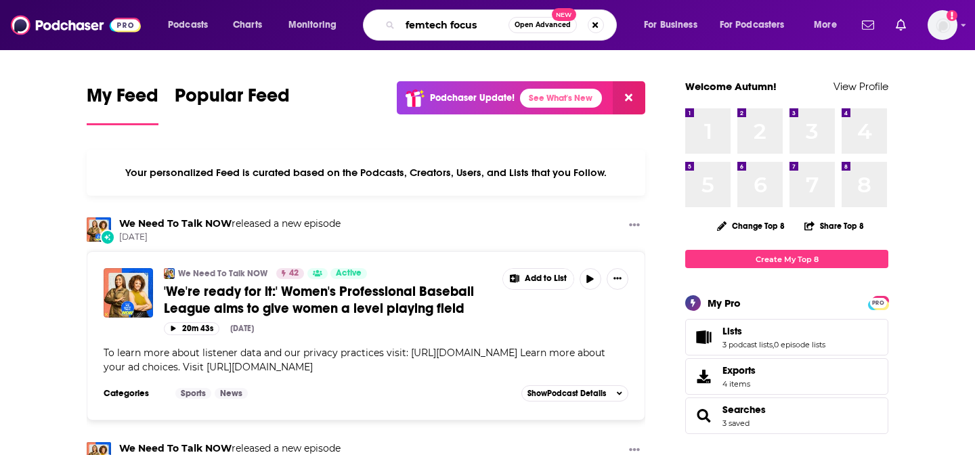
type input "femtech focus"
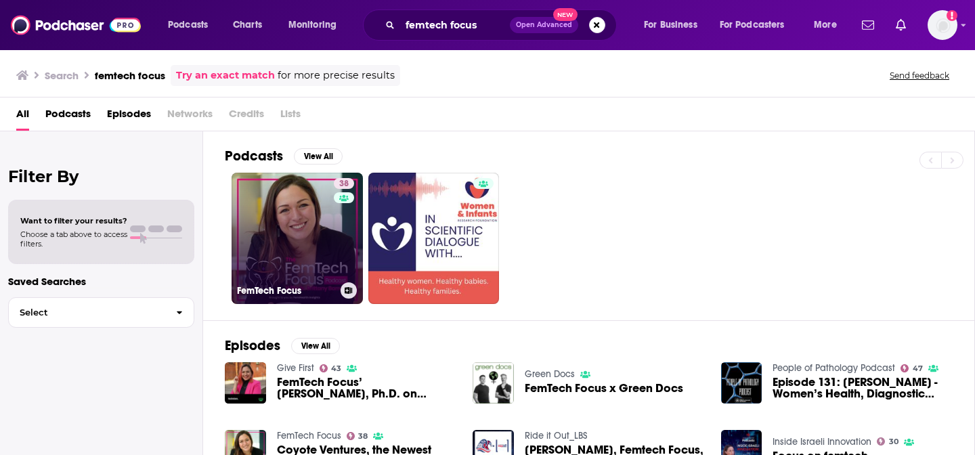
click at [270, 218] on link "38 FemTech Focus" at bounding box center [297, 238] width 131 height 131
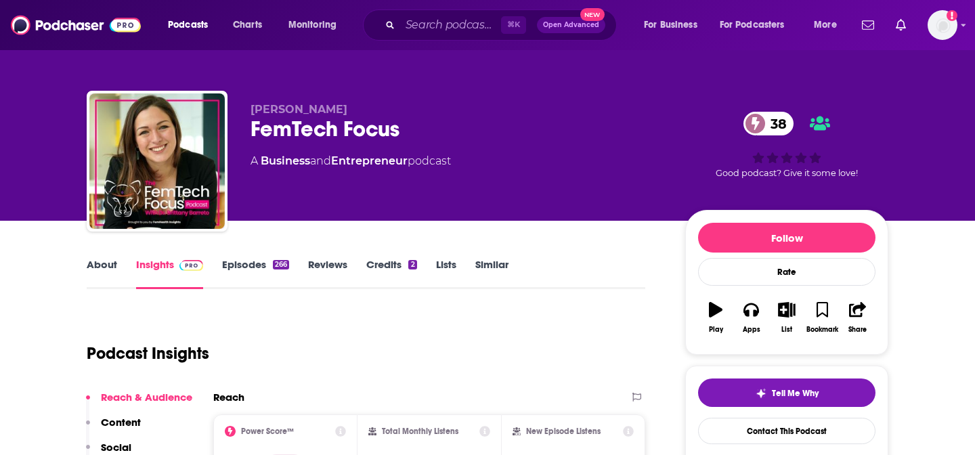
click at [110, 265] on link "About" at bounding box center [102, 273] width 30 height 31
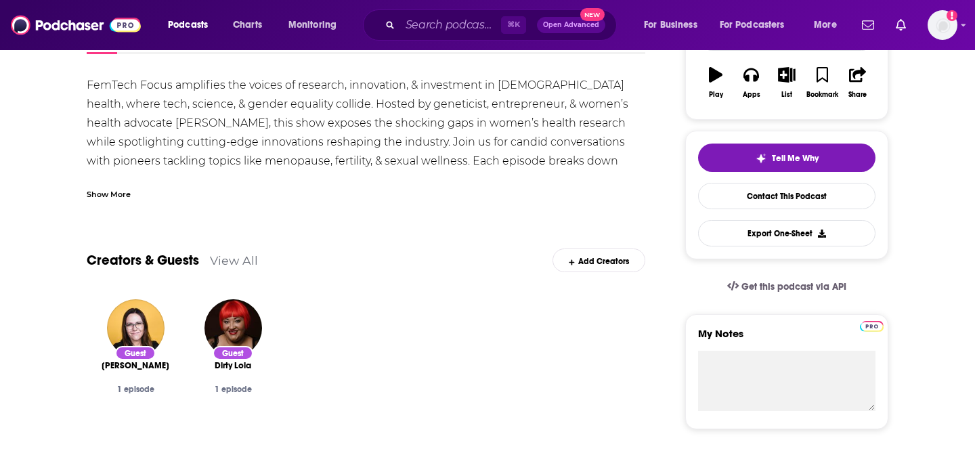
scroll to position [169, 0]
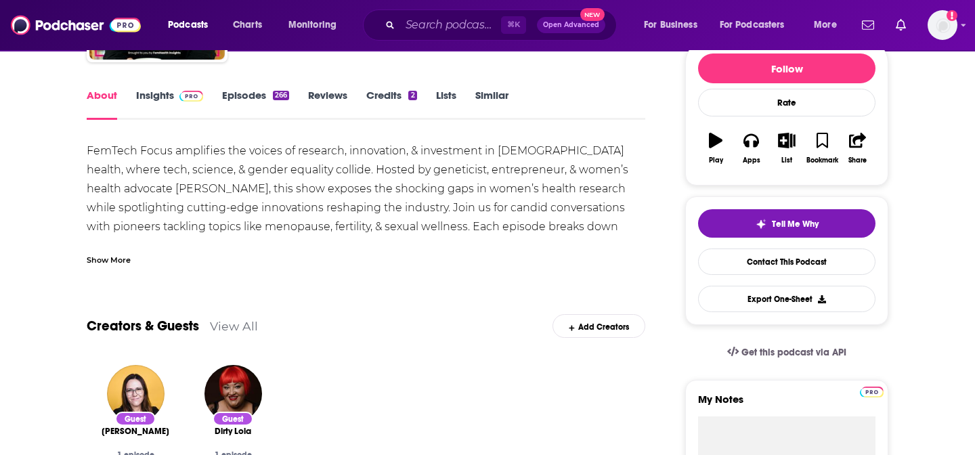
click at [143, 91] on link "Insights" at bounding box center [169, 104] width 67 height 31
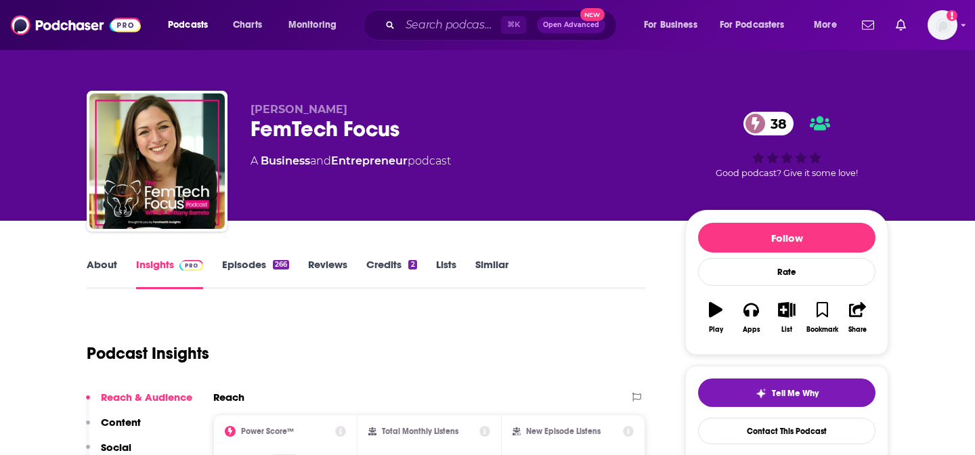
click at [228, 272] on link "Episodes 266" at bounding box center [255, 273] width 67 height 31
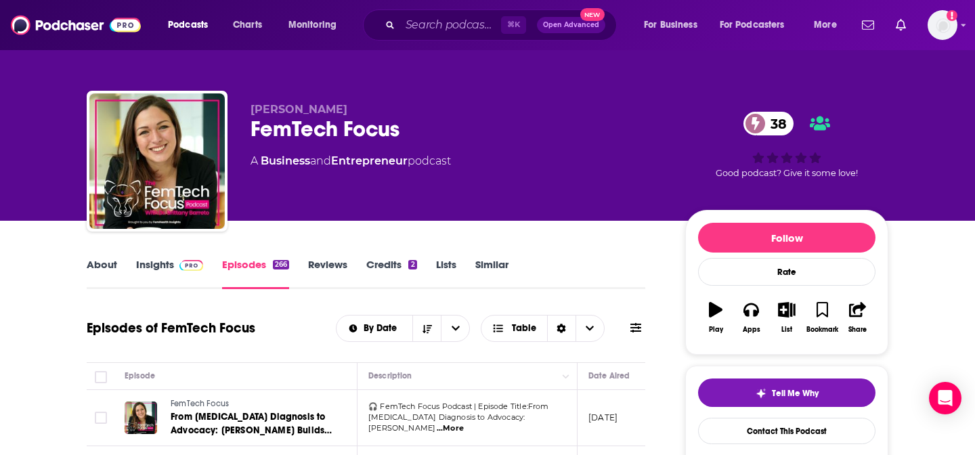
click at [181, 270] on img at bounding box center [191, 265] width 24 height 11
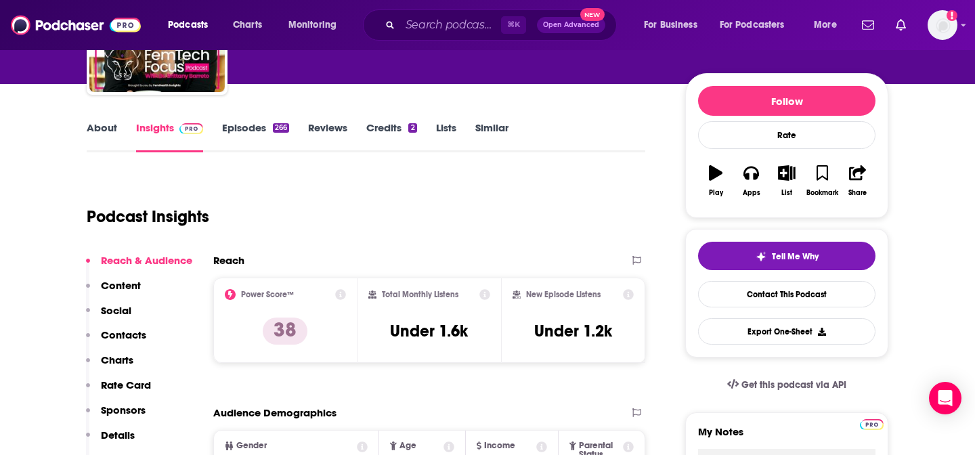
scroll to position [251, 0]
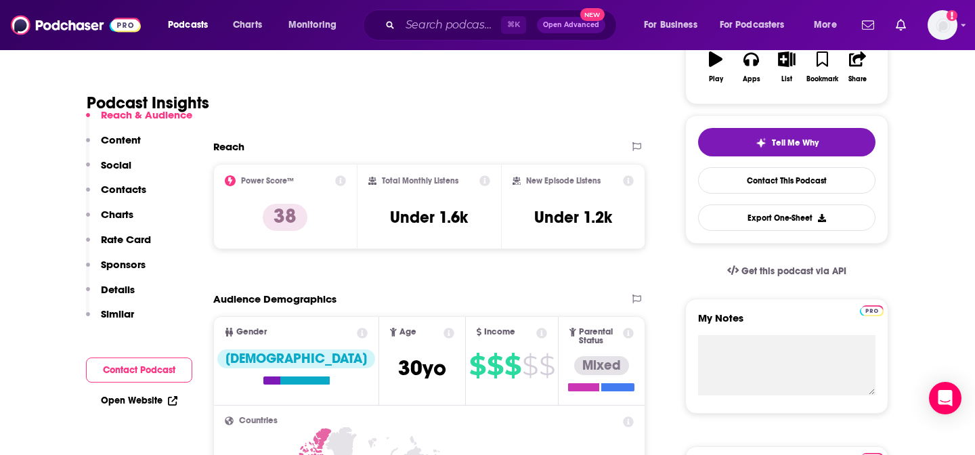
click at [119, 196] on button "Contacts" at bounding box center [116, 195] width 60 height 25
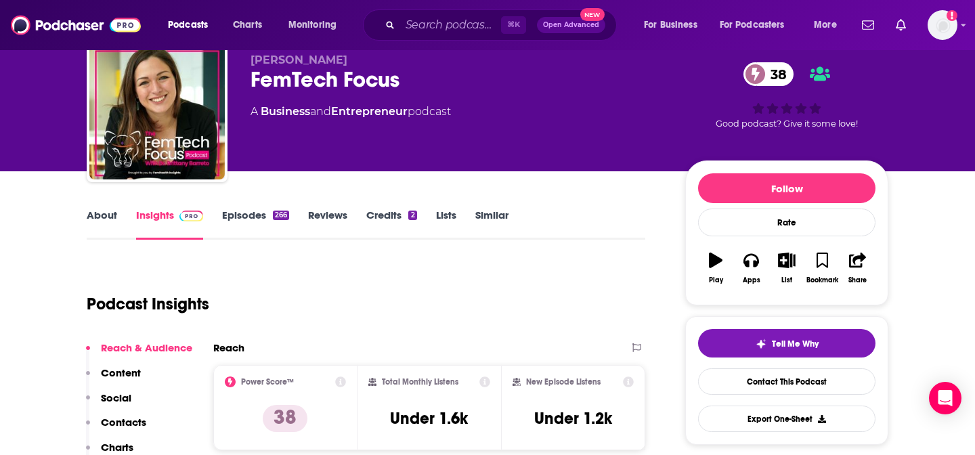
scroll to position [35, 0]
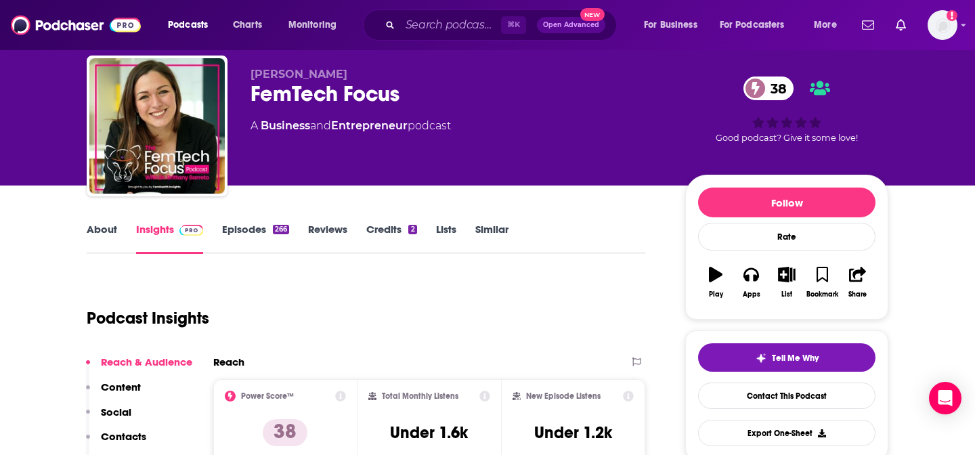
click at [89, 232] on link "About" at bounding box center [102, 238] width 30 height 31
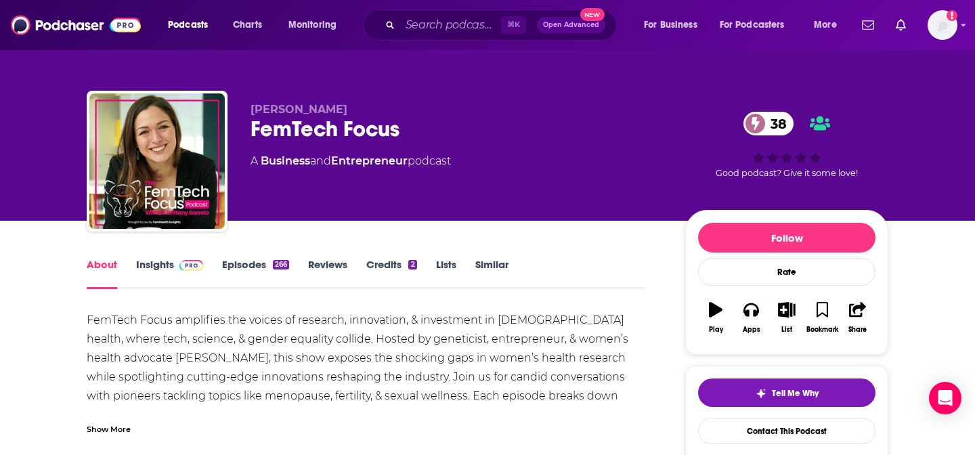
click at [339, 351] on div "FemTech Focus amplifies the voices of research, innovation, & investment in [DE…" at bounding box center [366, 377] width 559 height 133
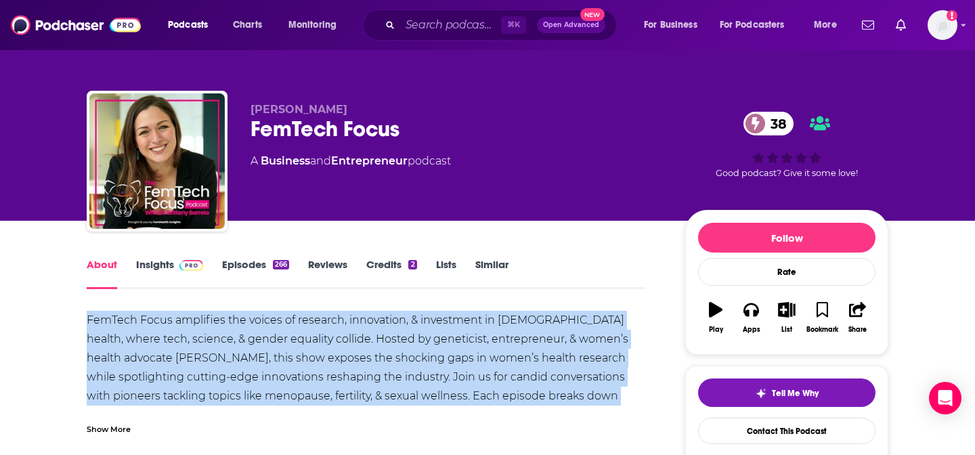
copy div "FemTech Focus amplifies the voices of research, innovation, & investment in [DE…"
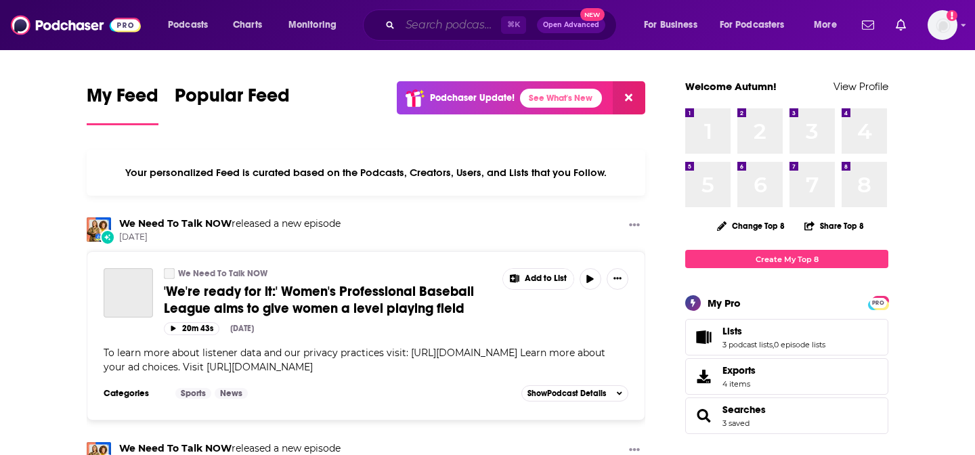
click at [438, 22] on input "Search podcasts, credits, & more..." at bounding box center [450, 25] width 101 height 22
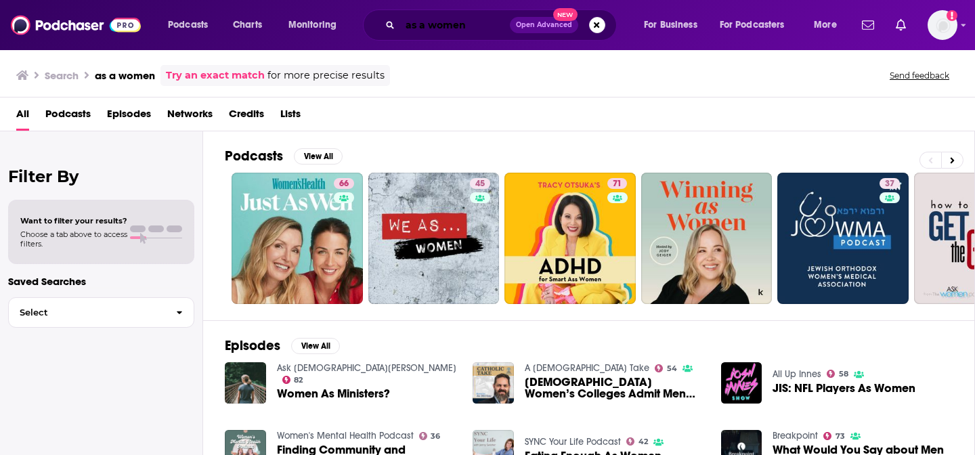
click at [458, 26] on input "as a women" at bounding box center [455, 25] width 110 height 22
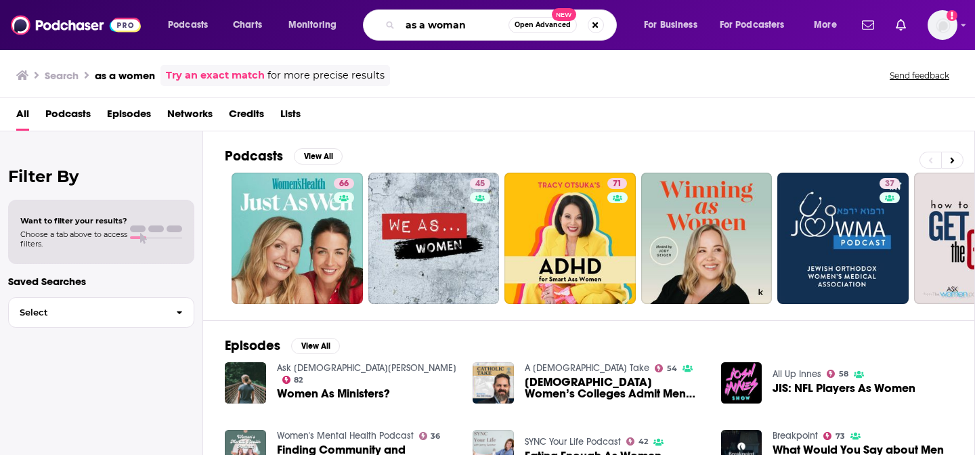
type input "as a woman"
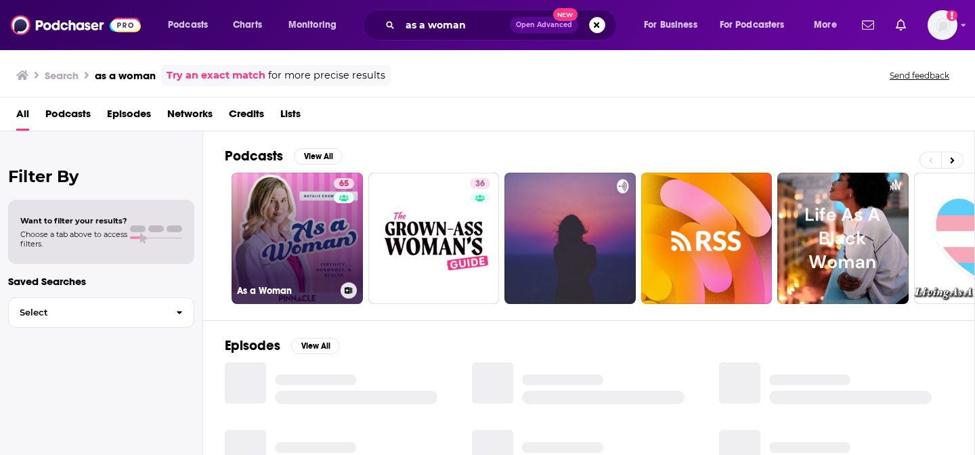
click at [302, 249] on link "65 As a Woman" at bounding box center [297, 238] width 131 height 131
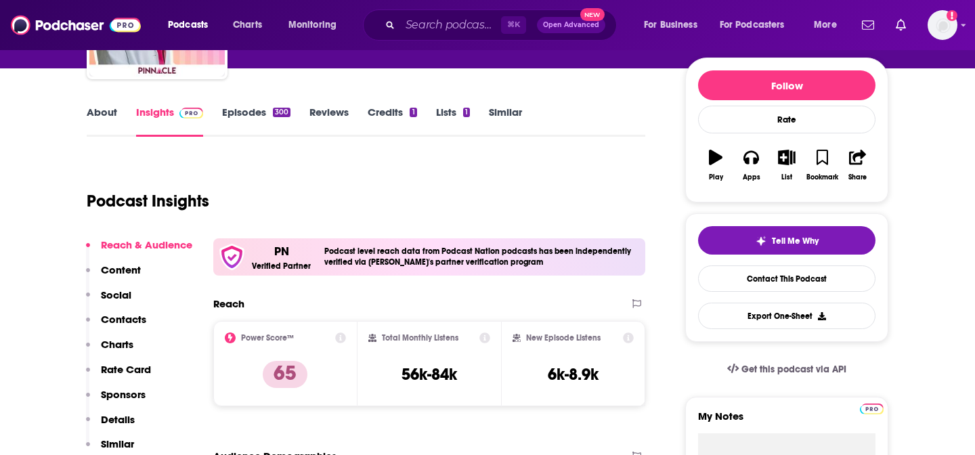
scroll to position [155, 0]
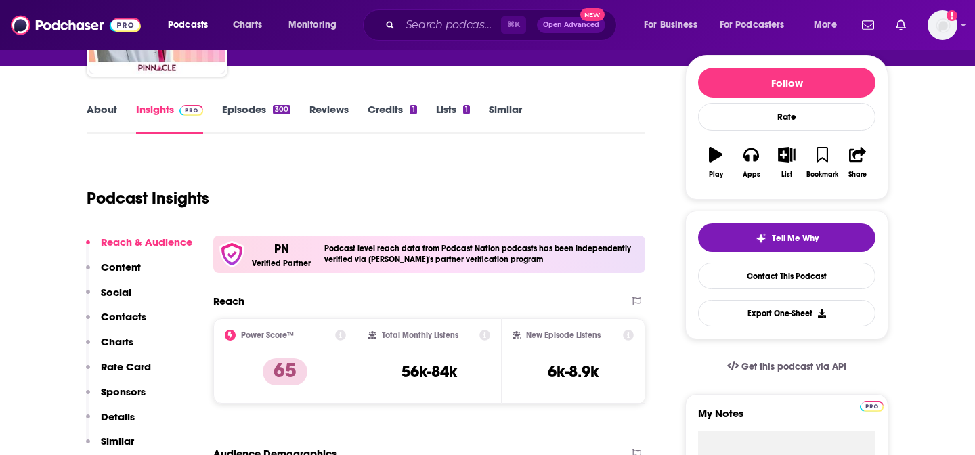
click at [114, 317] on p "Contacts" at bounding box center [123, 316] width 45 height 13
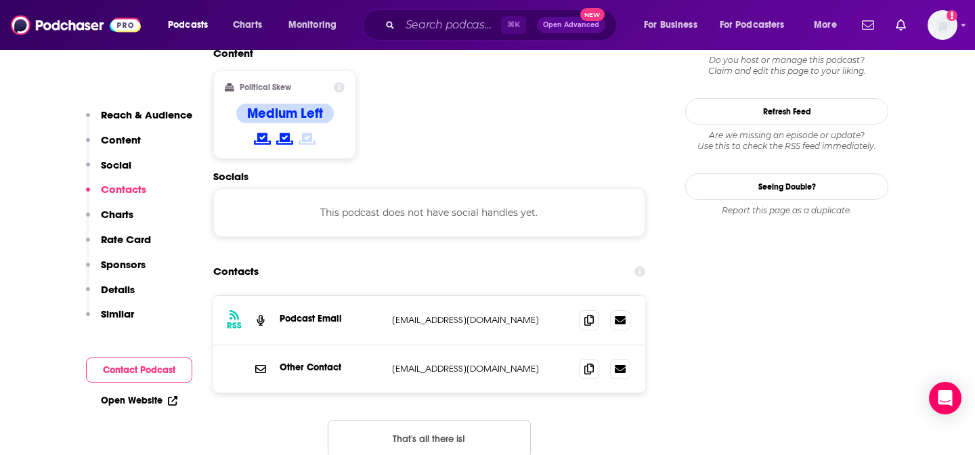
scroll to position [1134, 0]
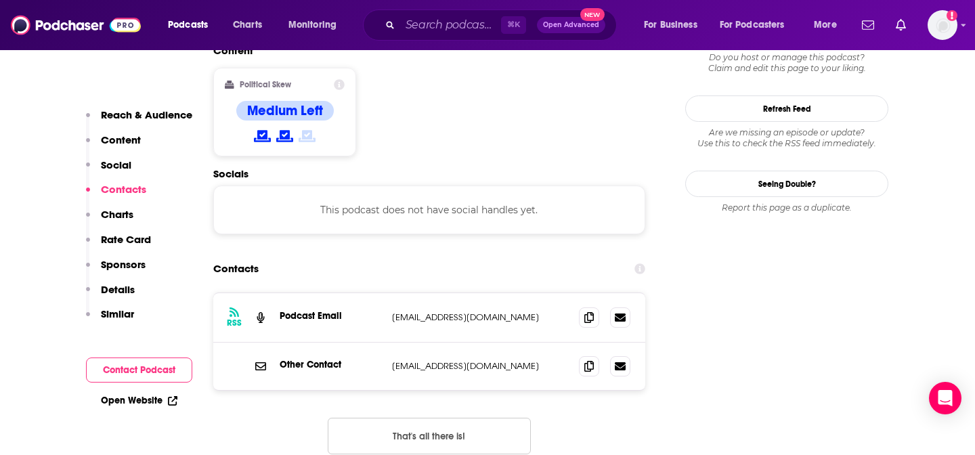
click at [456, 343] on div "Other Contact [EMAIL_ADDRESS][DOMAIN_NAME] [EMAIL_ADDRESS][DOMAIN_NAME]" at bounding box center [429, 366] width 432 height 47
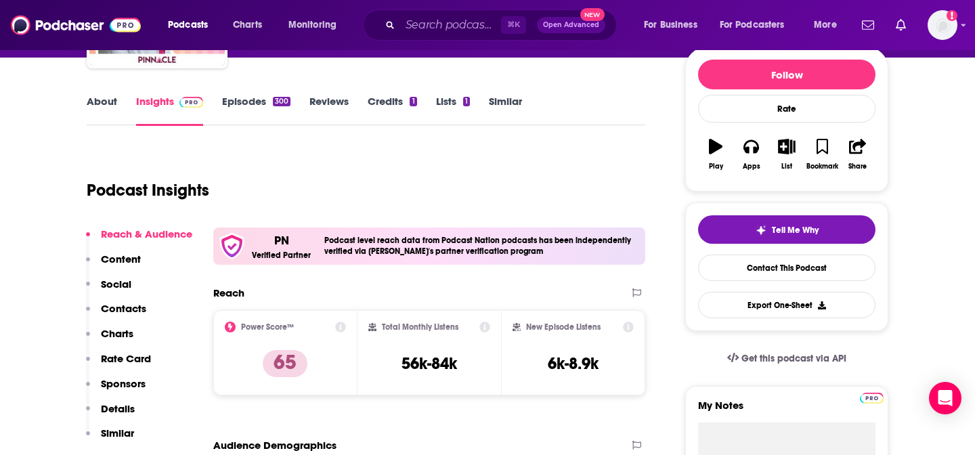
scroll to position [160, 0]
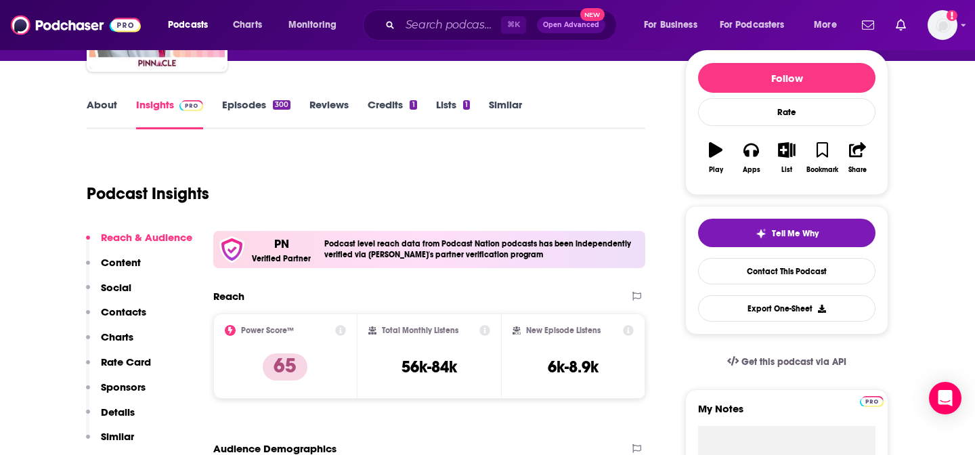
click at [104, 104] on link "About" at bounding box center [102, 113] width 30 height 31
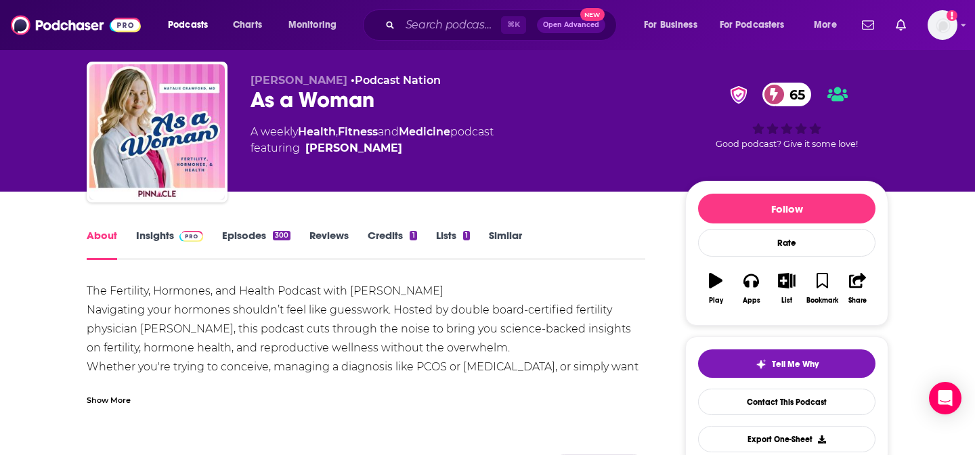
scroll to position [42, 0]
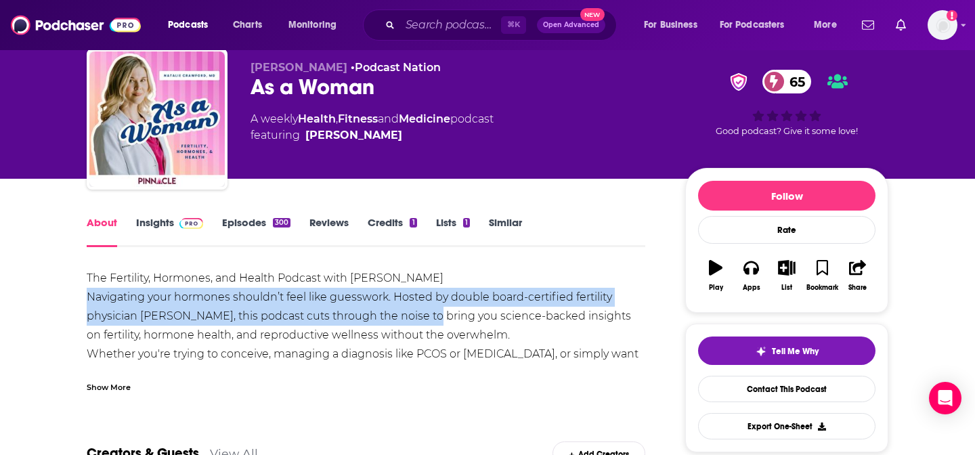
drag, startPoint x: 85, startPoint y: 297, endPoint x: 421, endPoint y: 320, distance: 336.1
click at [499, 323] on div "The Fertility, Hormones, and Health Podcast with [PERSON_NAME] Navigating your …" at bounding box center [366, 392] width 559 height 247
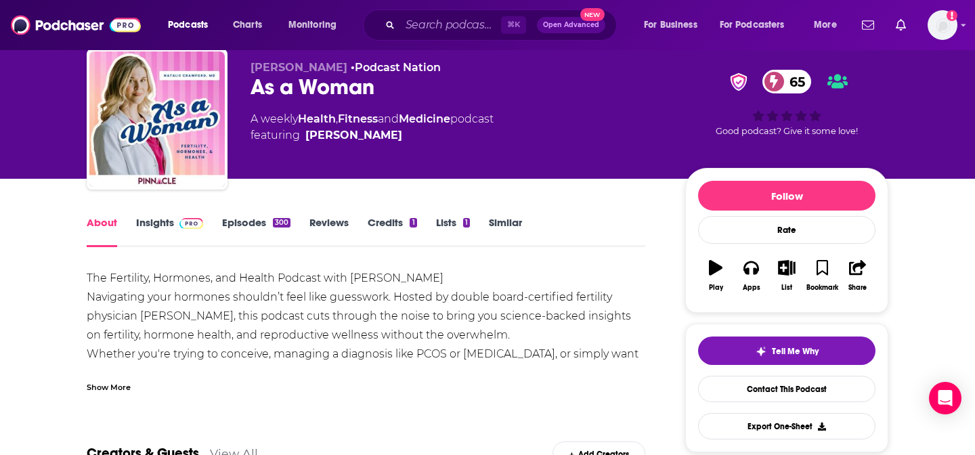
drag, startPoint x: 394, startPoint y: 294, endPoint x: 524, endPoint y: 339, distance: 137.5
click at [524, 339] on div "The Fertility, Hormones, and Health Podcast with [PERSON_NAME] Navigating your …" at bounding box center [366, 392] width 559 height 247
copy div "Hosted by double board-certified fertility physician [PERSON_NAME], this podcas…"
click at [440, 30] on input "Search podcasts, credits, & more..." at bounding box center [450, 25] width 101 height 22
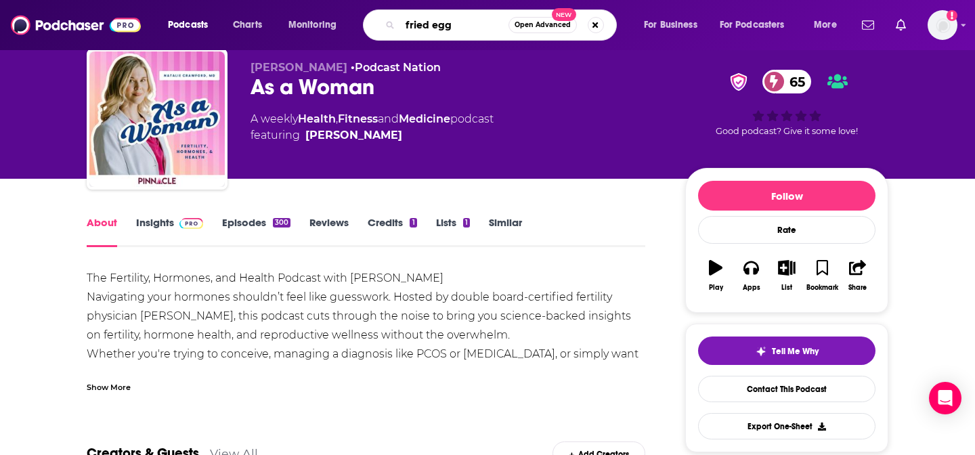
type input "fried eggs"
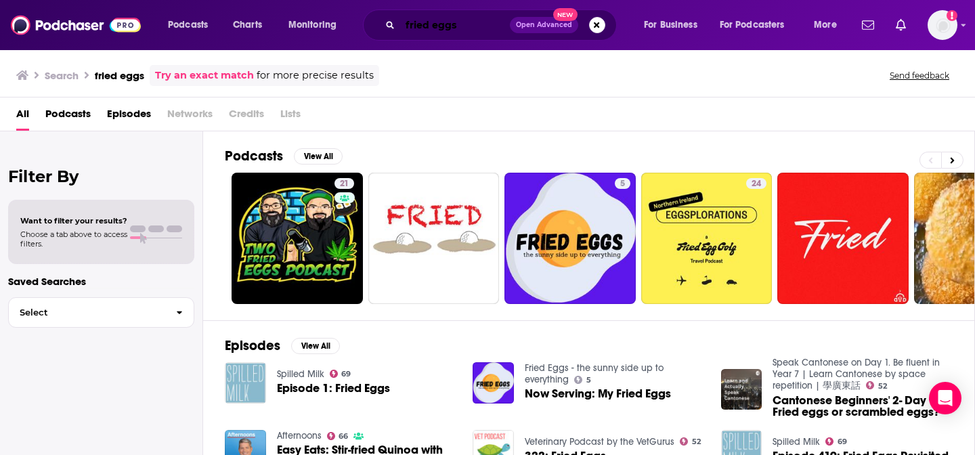
click at [473, 23] on input "fried eggs" at bounding box center [455, 25] width 110 height 22
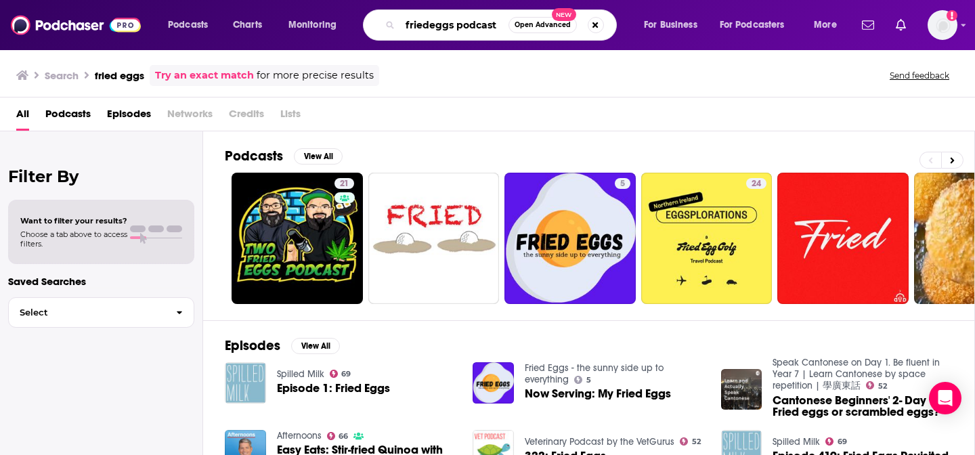
type input "friedeggs podcast"
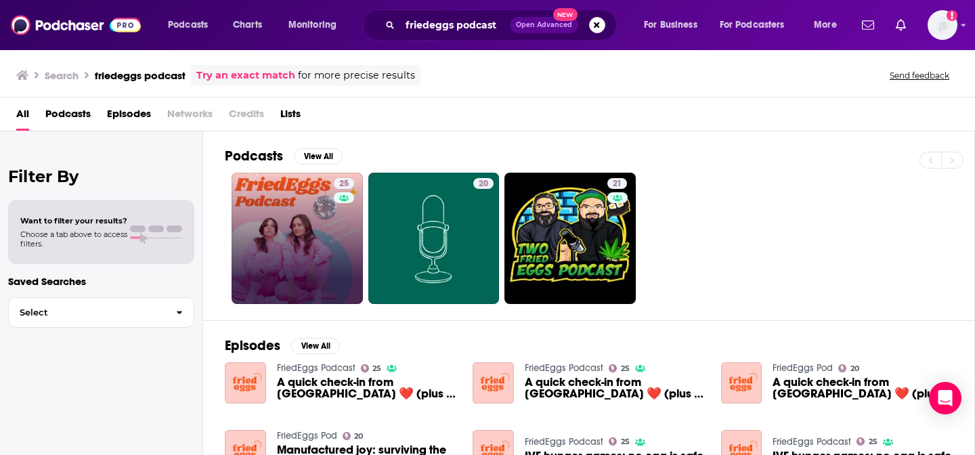
click at [308, 207] on link "25" at bounding box center [297, 238] width 131 height 131
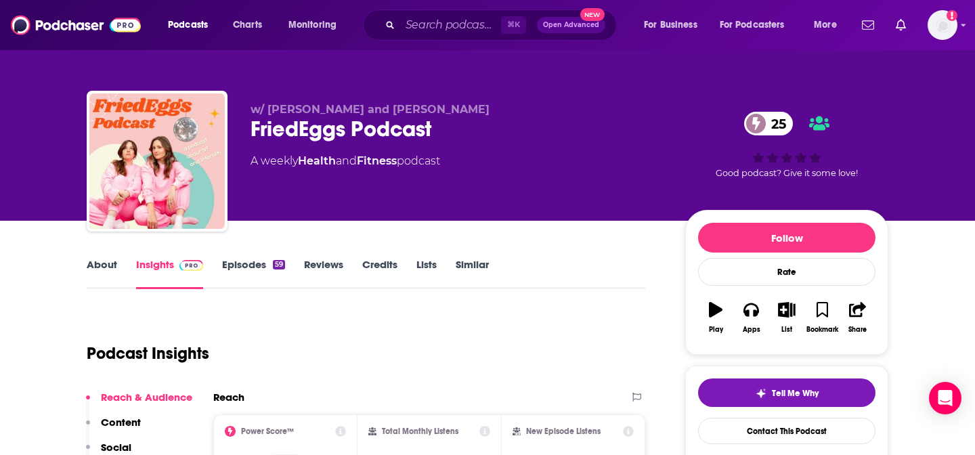
click at [251, 261] on link "Episodes 59" at bounding box center [253, 273] width 63 height 31
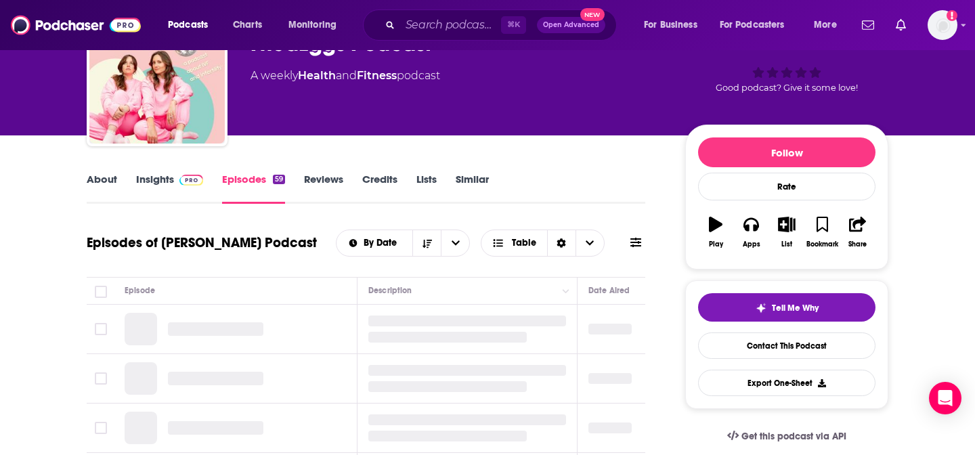
scroll to position [135, 0]
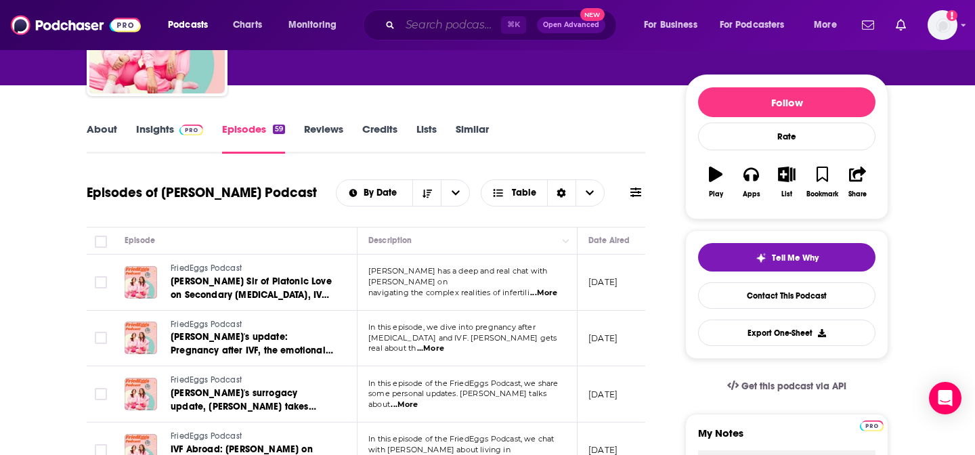
click at [413, 26] on input "Search podcasts, credits, & more..." at bounding box center [450, 25] width 101 height 22
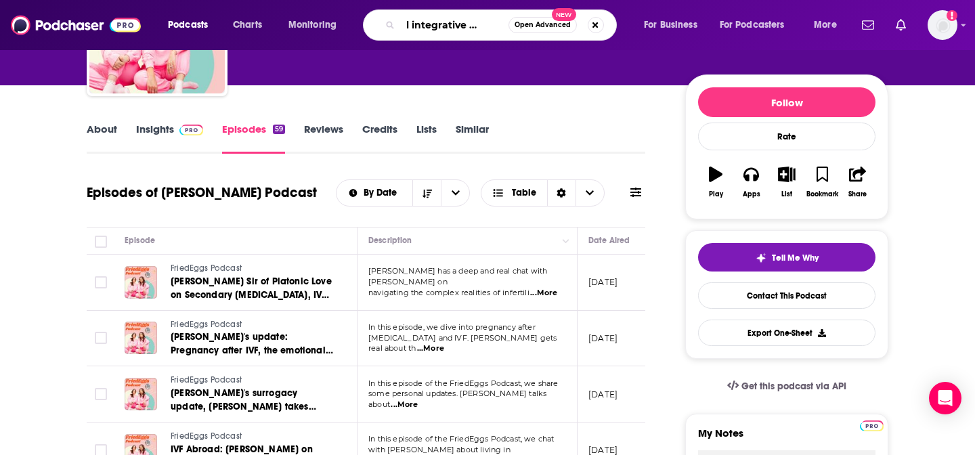
scroll to position [0, 28]
type input "real integrative medicine"
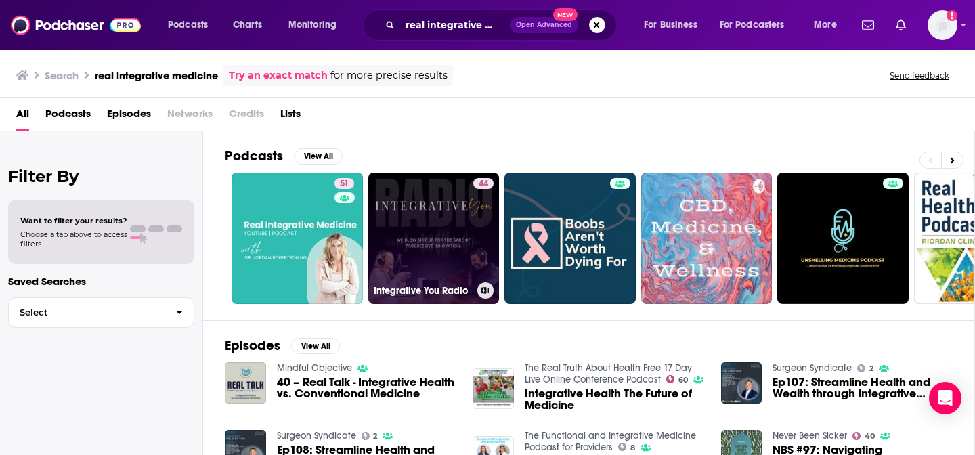
scroll to position [18, 0]
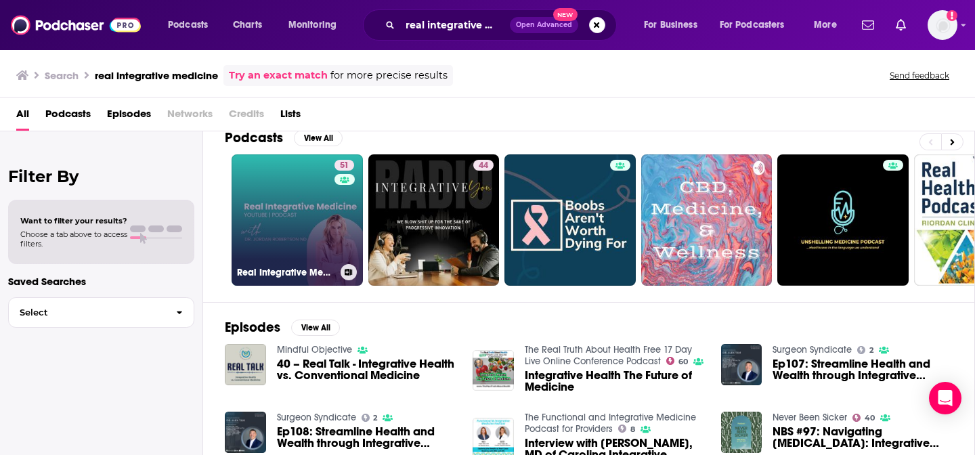
click at [274, 213] on link "51 Real Integrative Medicine with Dr. [PERSON_NAME] ND" at bounding box center [297, 219] width 131 height 131
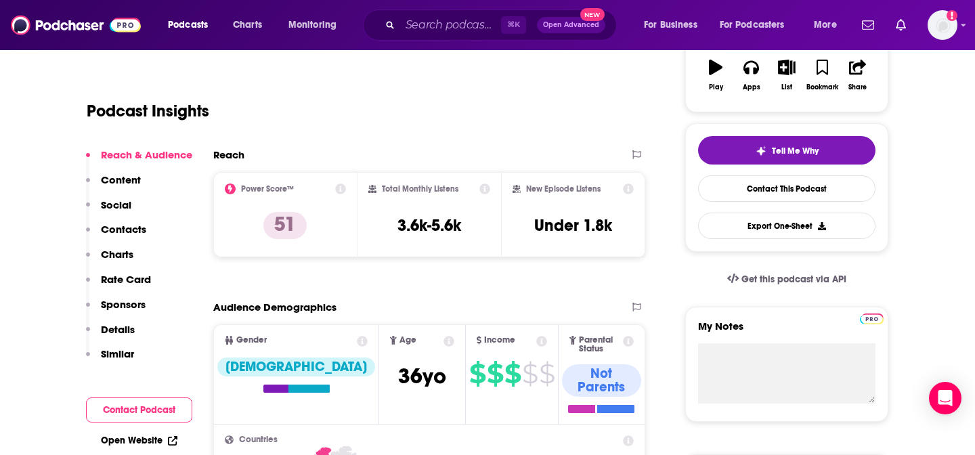
scroll to position [122, 0]
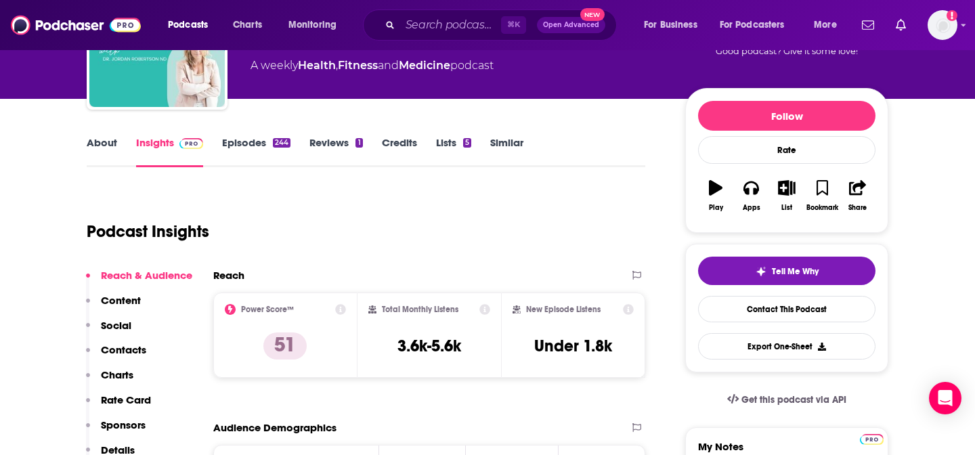
click at [104, 146] on link "About" at bounding box center [102, 151] width 30 height 31
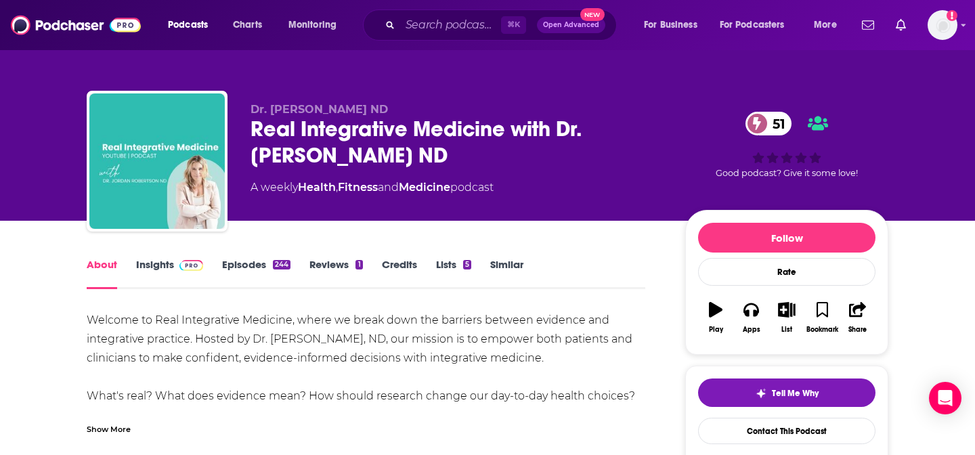
click at [161, 267] on link "Insights" at bounding box center [169, 273] width 67 height 31
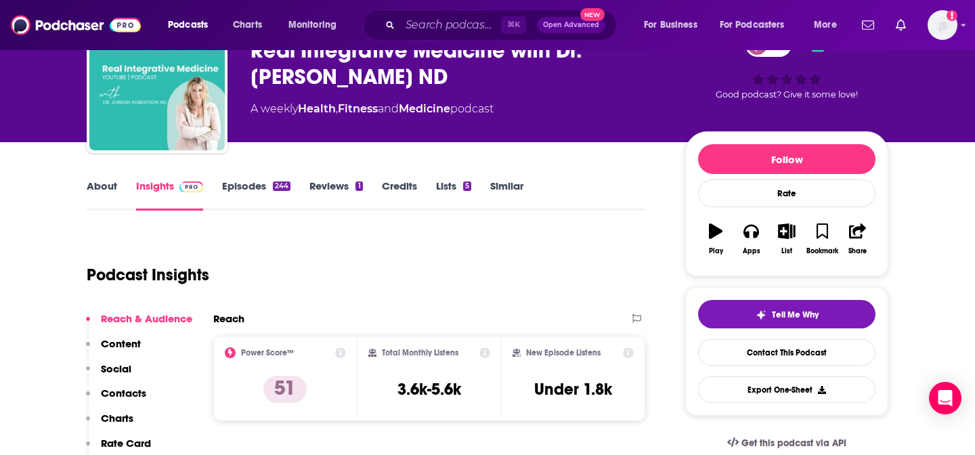
click at [126, 414] on p "Charts" at bounding box center [117, 418] width 33 height 13
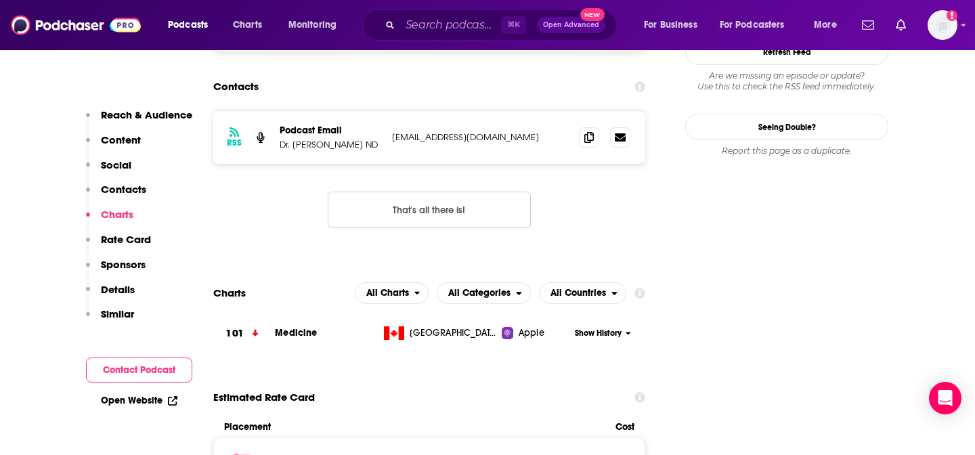
click at [137, 196] on button "Contacts" at bounding box center [116, 195] width 60 height 25
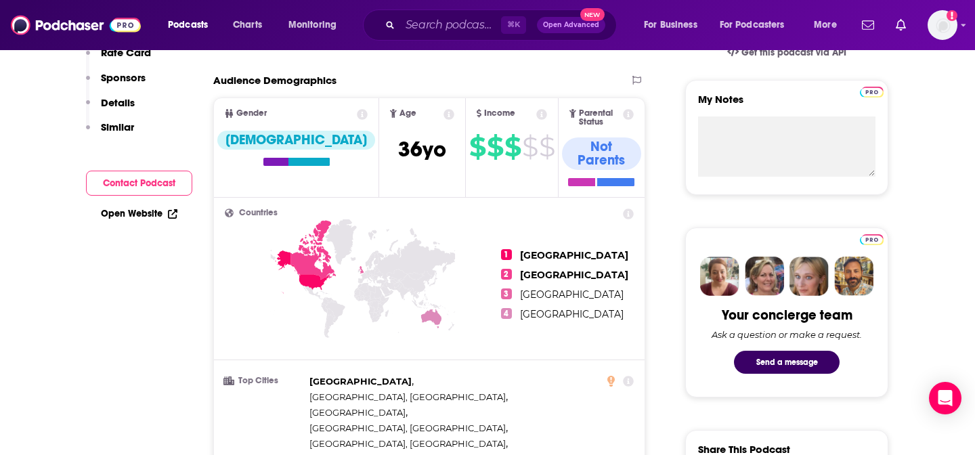
scroll to position [210, 0]
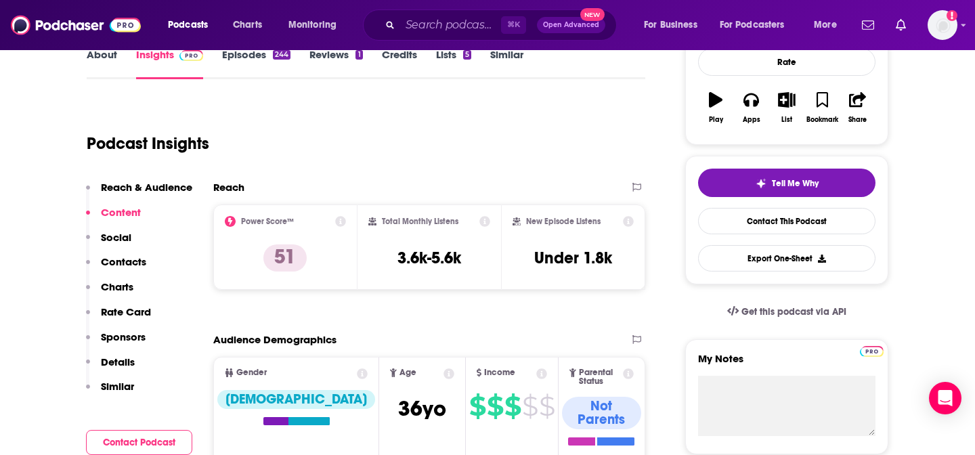
click at [94, 60] on link "About" at bounding box center [102, 63] width 30 height 31
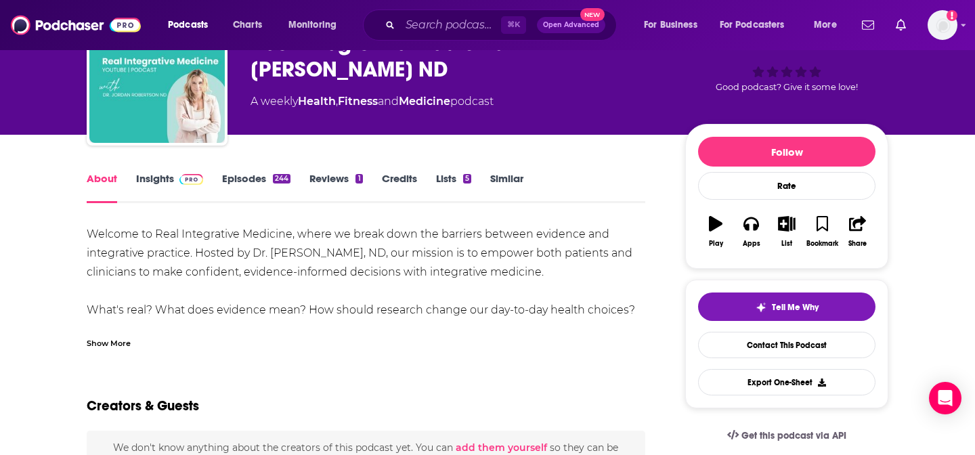
scroll to position [87, 0]
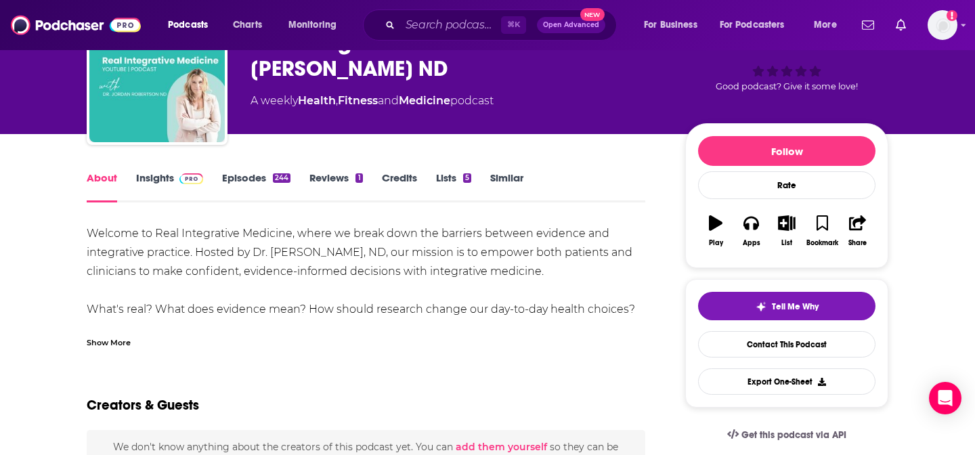
click at [427, 265] on div "Welcome to Real Integrative Medicine, where we break down the barriers between …" at bounding box center [366, 338] width 559 height 228
click at [216, 252] on div "Welcome to Real Integrative Medicine, where we break down the barriers between …" at bounding box center [366, 338] width 559 height 228
click at [106, 347] on div "Show More" at bounding box center [109, 341] width 44 height 13
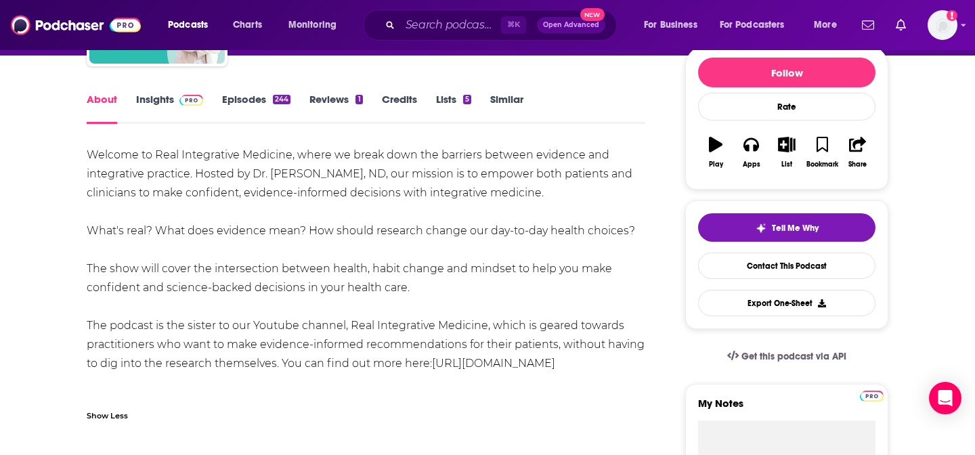
scroll to position [171, 0]
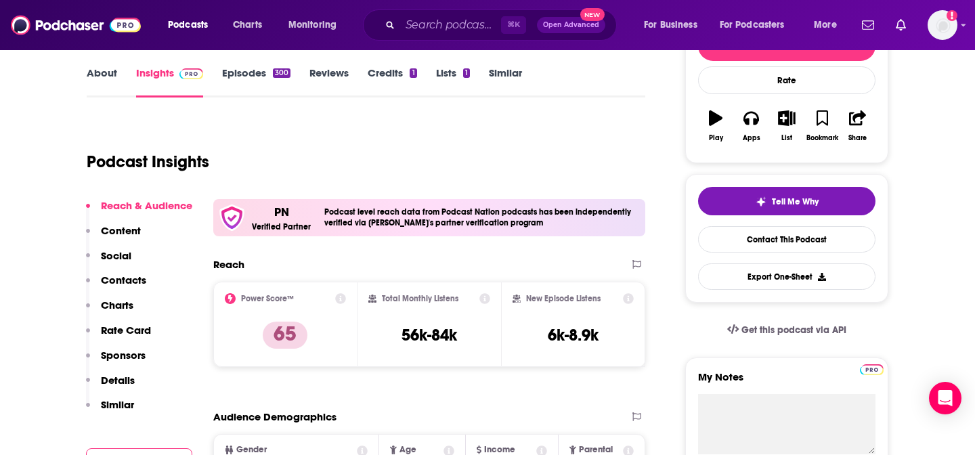
scroll to position [202, 0]
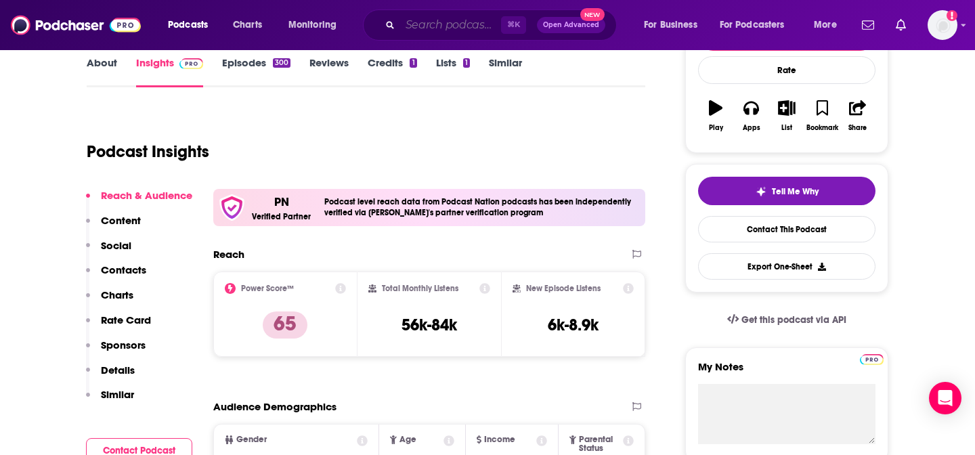
click at [420, 22] on input "Search podcasts, credits, & more..." at bounding box center [450, 25] width 101 height 22
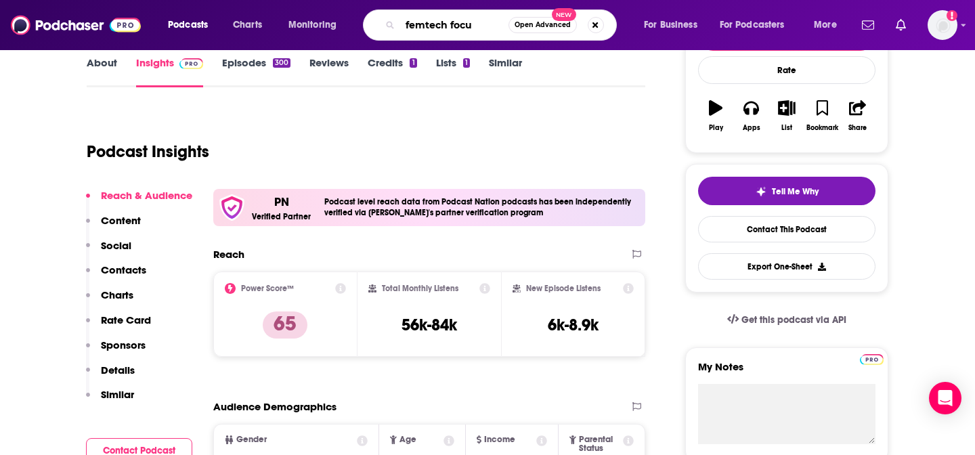
type input "femtech focus"
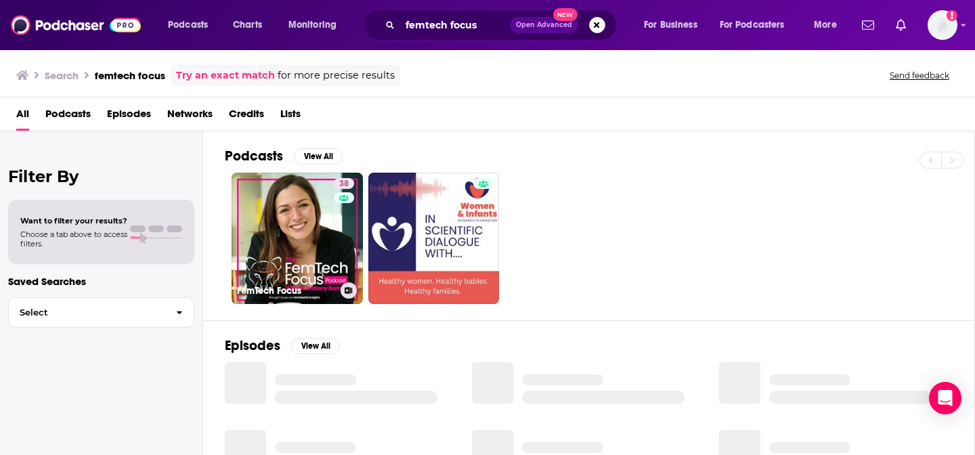
click at [288, 204] on link "38 FemTech Focus" at bounding box center [297, 238] width 131 height 131
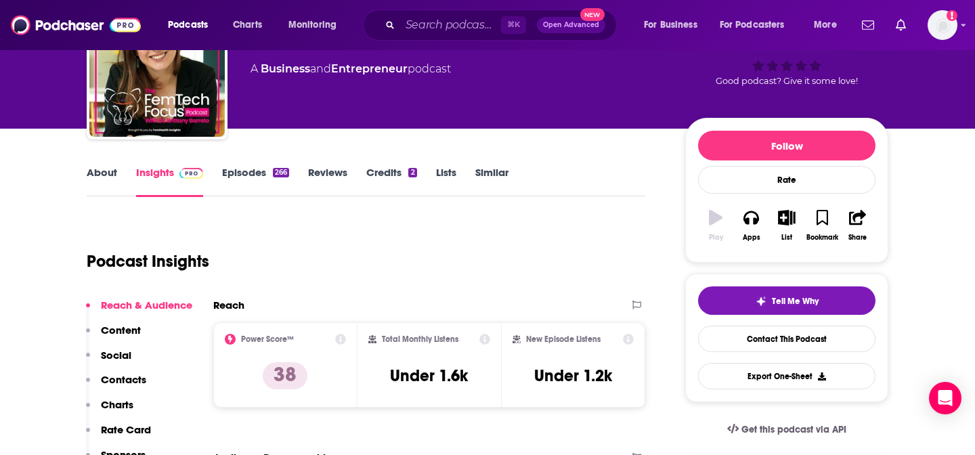
scroll to position [108, 0]
